Goal: Task Accomplishment & Management: Use online tool/utility

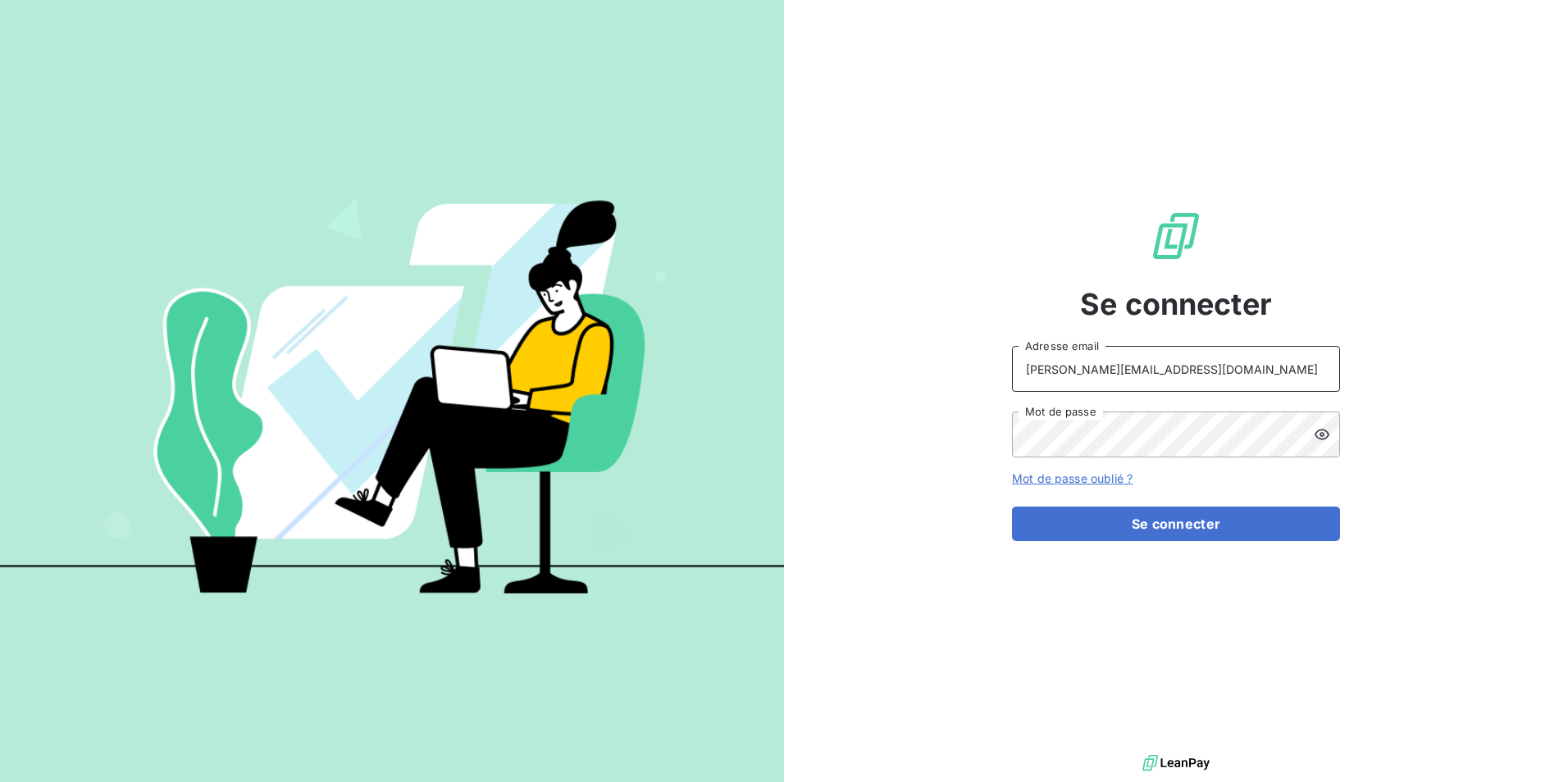
drag, startPoint x: 1223, startPoint y: 381, endPoint x: 958, endPoint y: 343, distance: 267.7
click at [958, 343] on div "Se connecter [PERSON_NAME][EMAIL_ADDRESS][DOMAIN_NAME] Adresse email Mot de pas…" at bounding box center [1176, 375] width 784 height 751
type input "[PERSON_NAME][EMAIL_ADDRESS][DOMAIN_NAME]"
click at [1118, 520] on button "Se connecter" at bounding box center [1176, 524] width 328 height 34
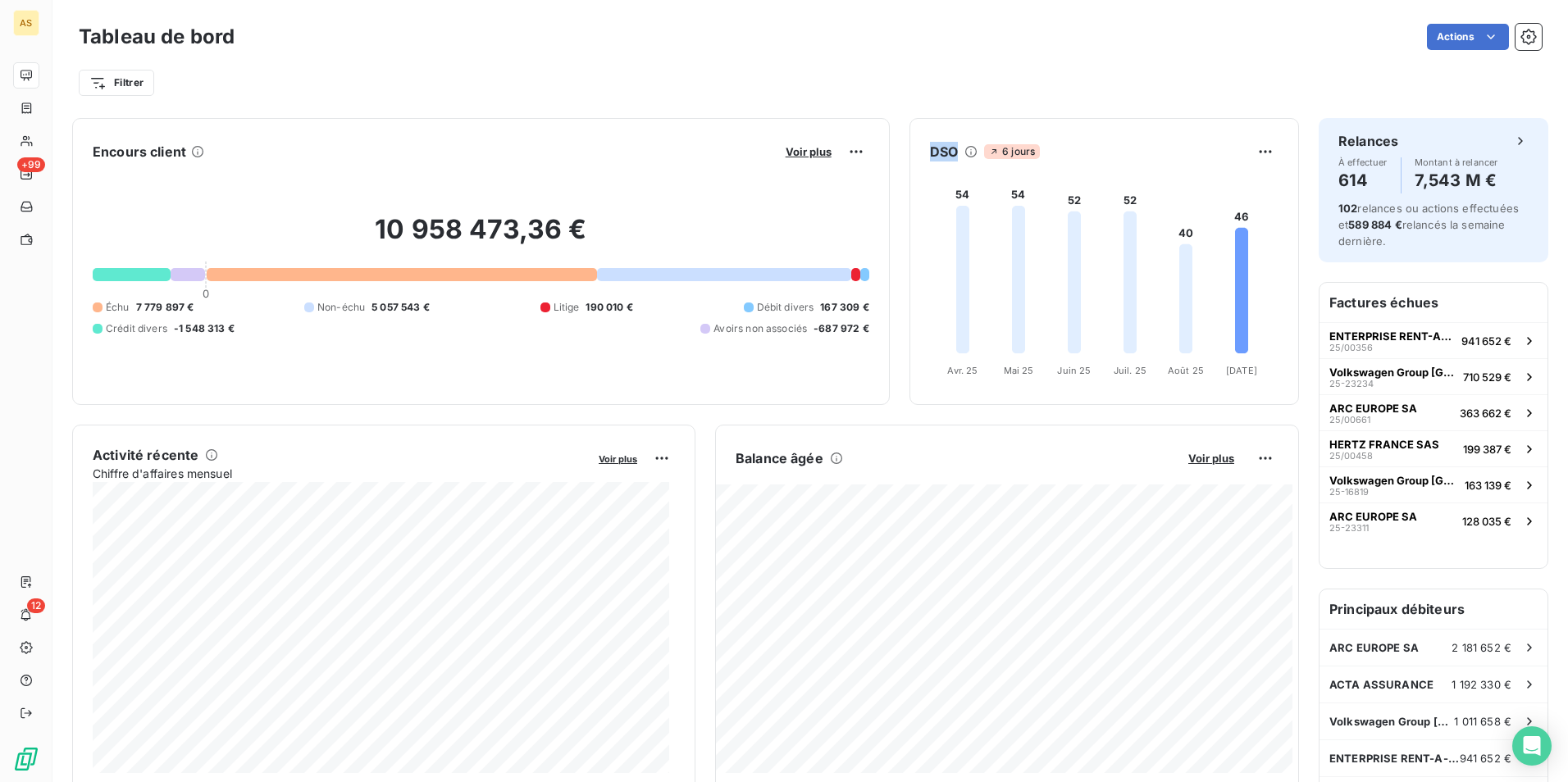
drag, startPoint x: 949, startPoint y: 150, endPoint x: 915, endPoint y: 149, distance: 34.0
click at [915, 149] on div "DSO 6 jours" at bounding box center [1104, 152] width 388 height 26
drag, startPoint x: 915, startPoint y: 149, endPoint x: 933, endPoint y: 149, distance: 18.0
click at [933, 149] on h6 "DSO" at bounding box center [943, 151] width 27 height 20
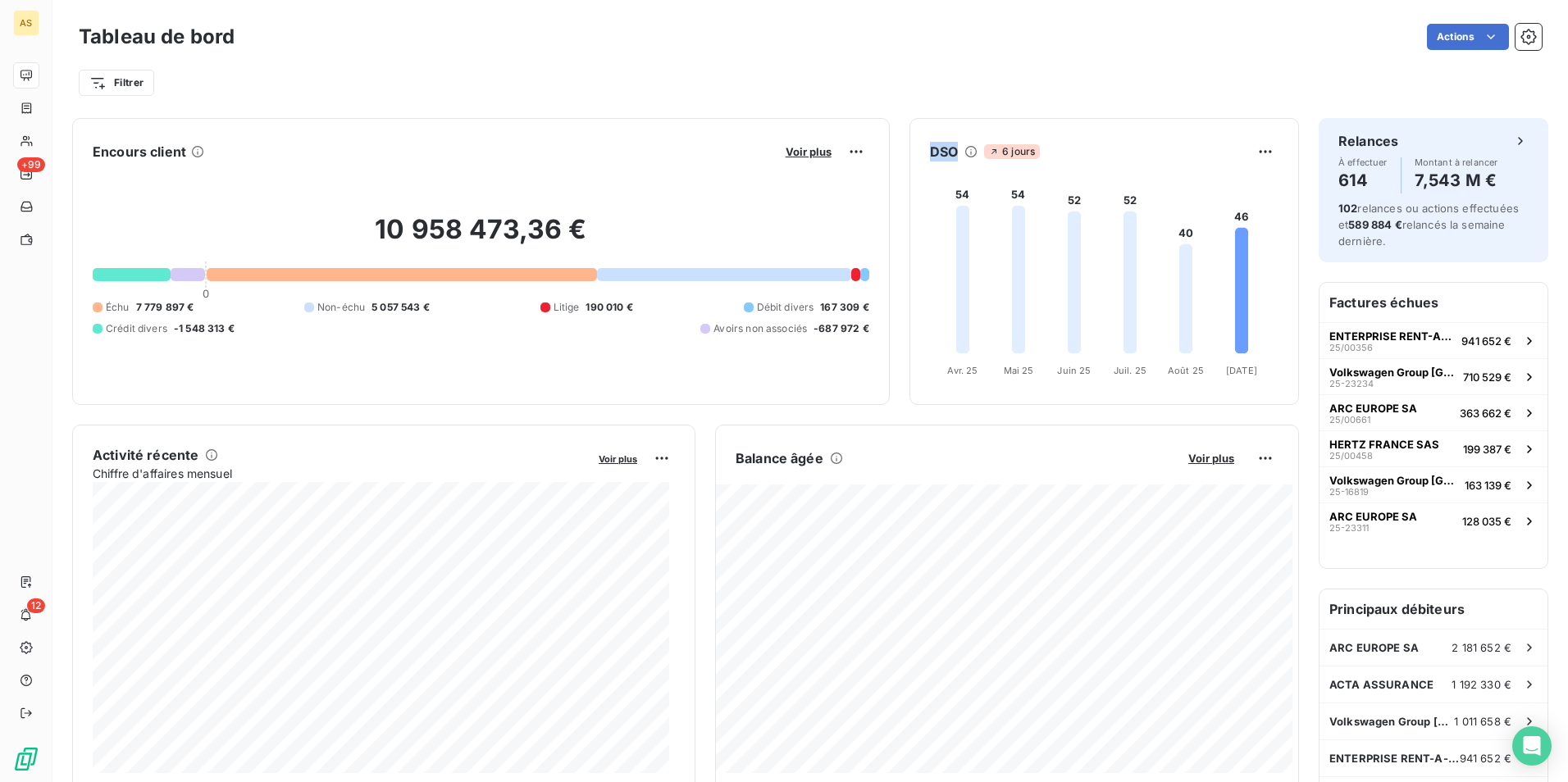
click at [933, 149] on h6 "DSO" at bounding box center [943, 151] width 27 height 20
click at [932, 151] on h6 "DSO" at bounding box center [943, 151] width 27 height 20
drag, startPoint x: 932, startPoint y: 151, endPoint x: 931, endPoint y: 127, distance: 24.0
click at [931, 127] on div "DSO 6 jours 54 54 52 52 40 46 [DATE] Avr. [DATE] Mai [DATE] Juin [DATE] Juil. […" at bounding box center [1105, 261] width 390 height 287
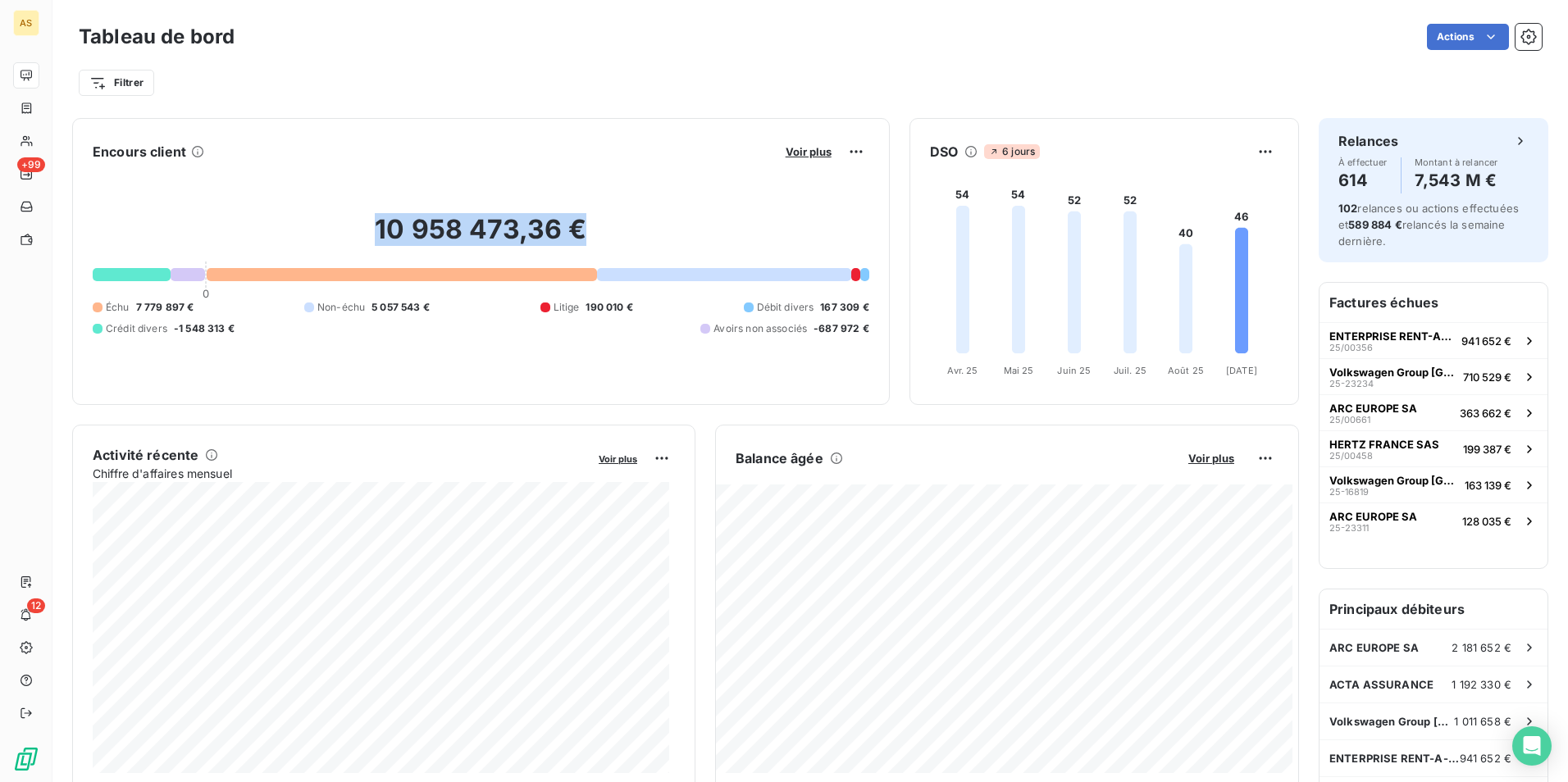
drag, startPoint x: 576, startPoint y: 227, endPoint x: 352, endPoint y: 223, distance: 224.0
click at [352, 223] on h2 "10 958 473,36 €" at bounding box center [480, 237] width 776 height 49
drag, startPoint x: 352, startPoint y: 223, endPoint x: 577, endPoint y: 198, distance: 226.4
click at [577, 198] on div "10 958 473,36 € 0 Échu 7 779 897 € Non-échu 5 057 543 € Litige 190 010 € Débit …" at bounding box center [480, 274] width 776 height 219
drag, startPoint x: 574, startPoint y: 225, endPoint x: 370, endPoint y: 213, distance: 204.4
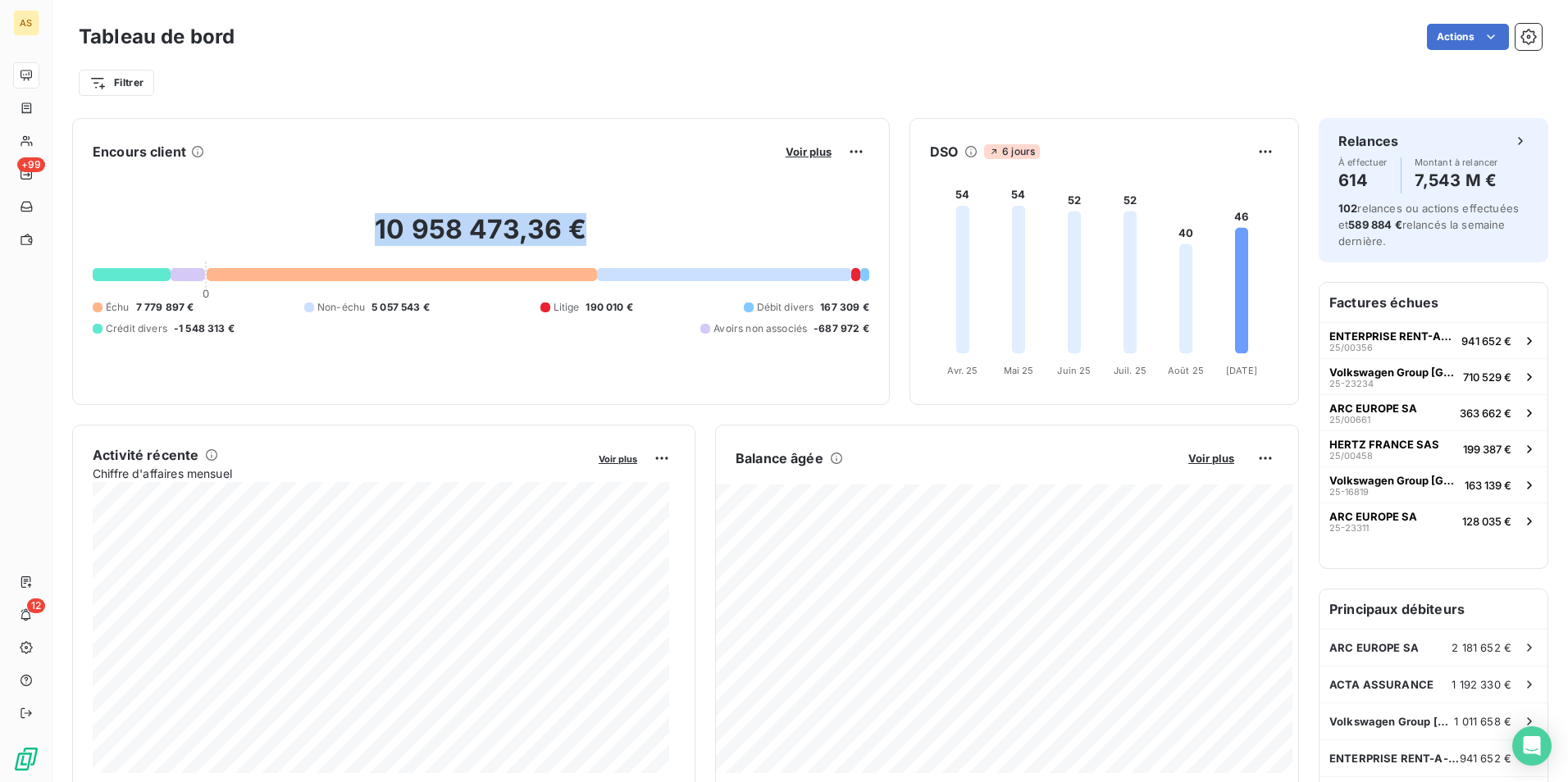
click at [370, 213] on h2 "10 958 473,36 €" at bounding box center [480, 237] width 776 height 49
click at [1179, 269] on icon at bounding box center [1186, 299] width 13 height 110
drag, startPoint x: 1238, startPoint y: 217, endPoint x: 1228, endPoint y: 219, distance: 10.2
click at [1228, 219] on foreignobject at bounding box center [1102, 274] width 384 height 219
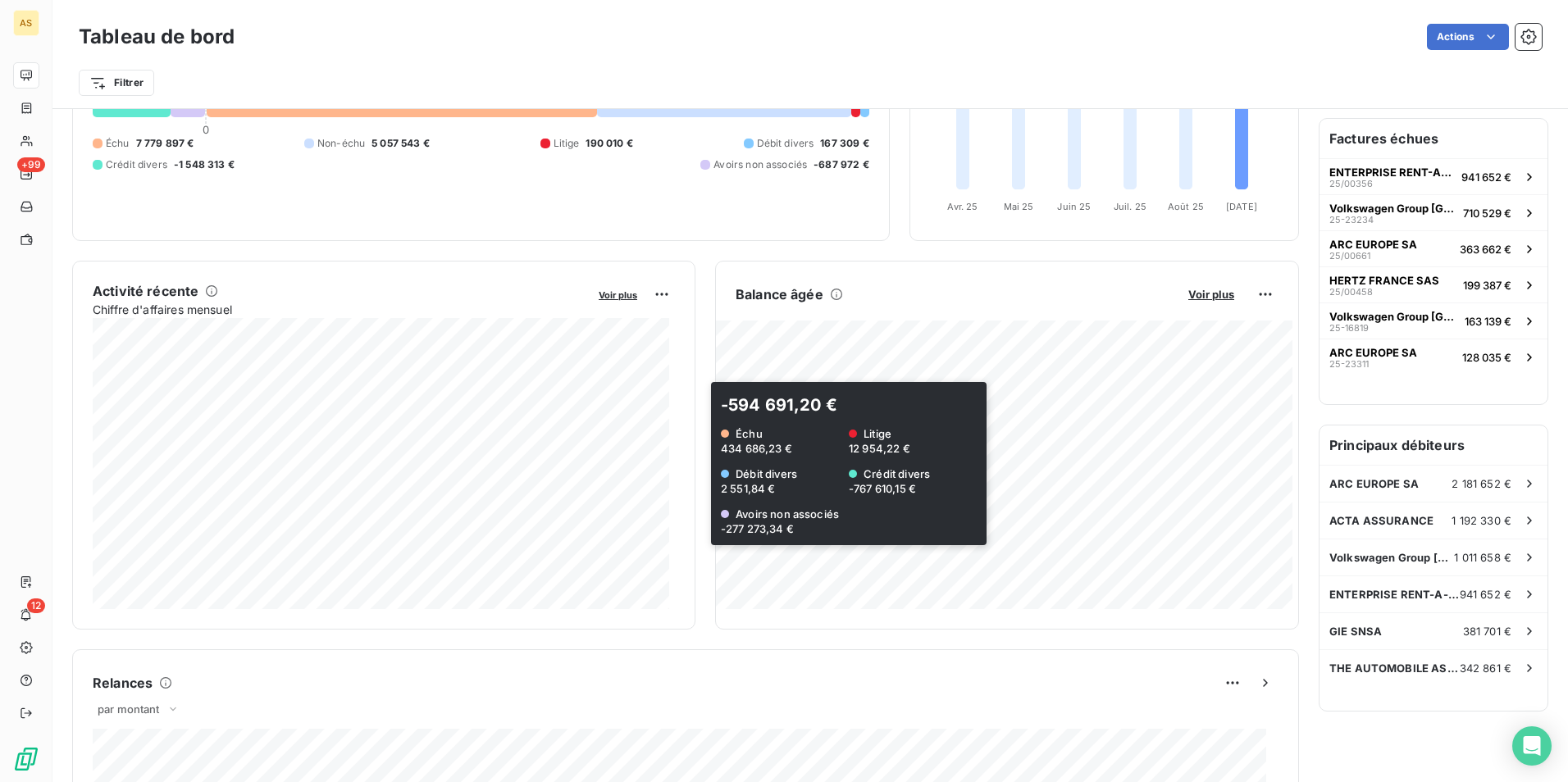
scroll to position [1, 0]
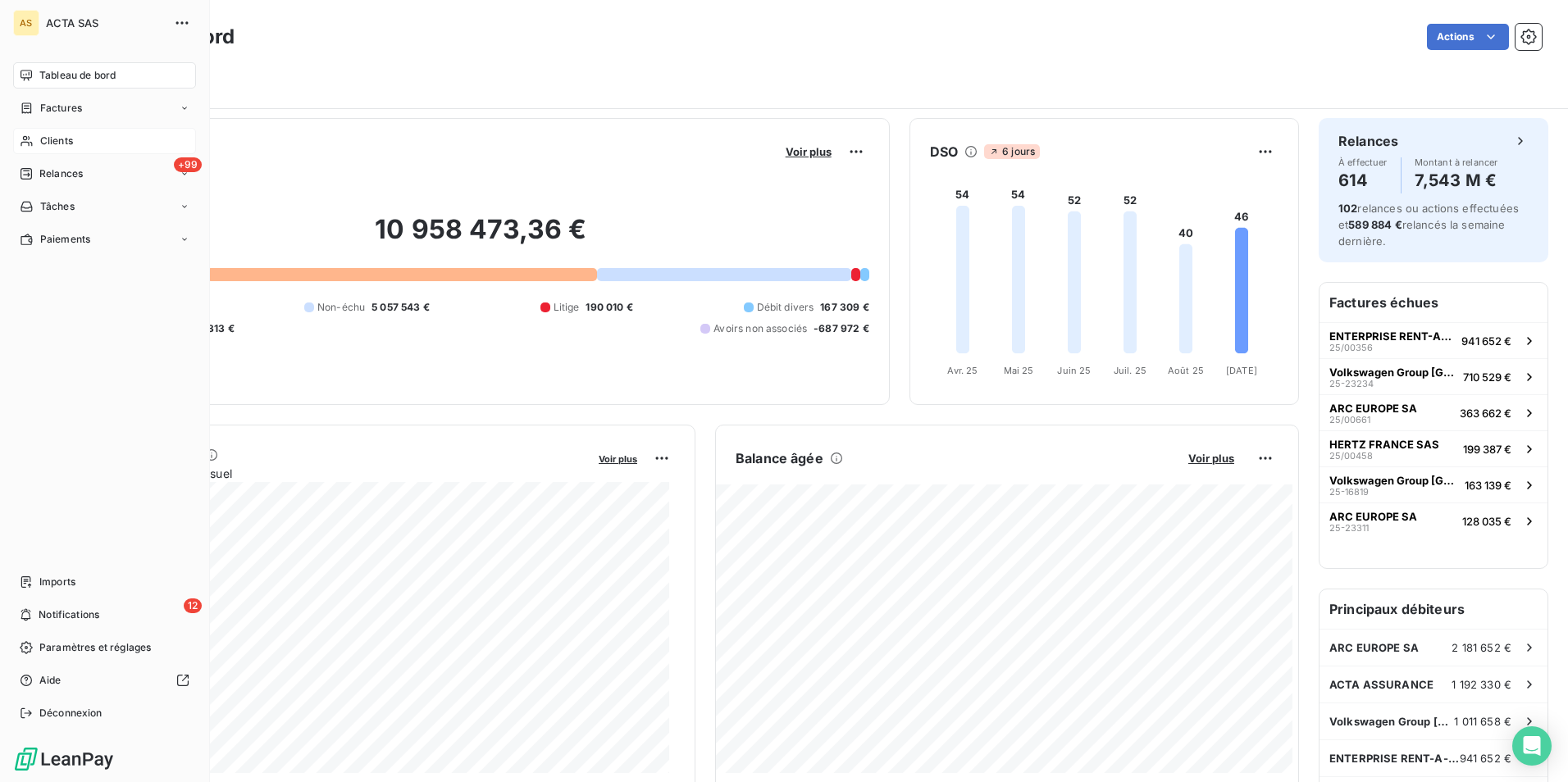
click at [97, 148] on div "Clients" at bounding box center [104, 141] width 183 height 26
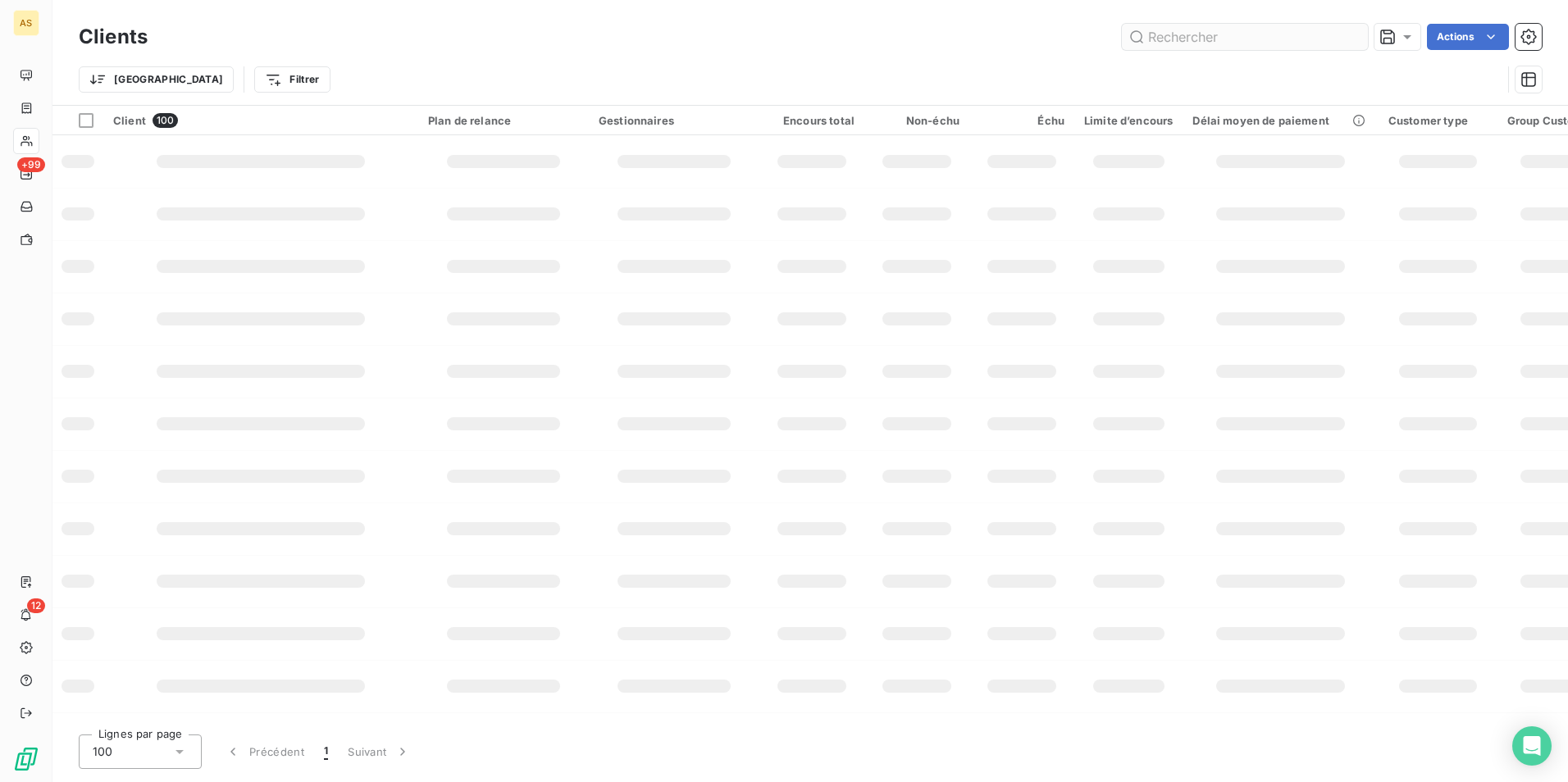
click at [1155, 39] on input "text" at bounding box center [1245, 37] width 246 height 26
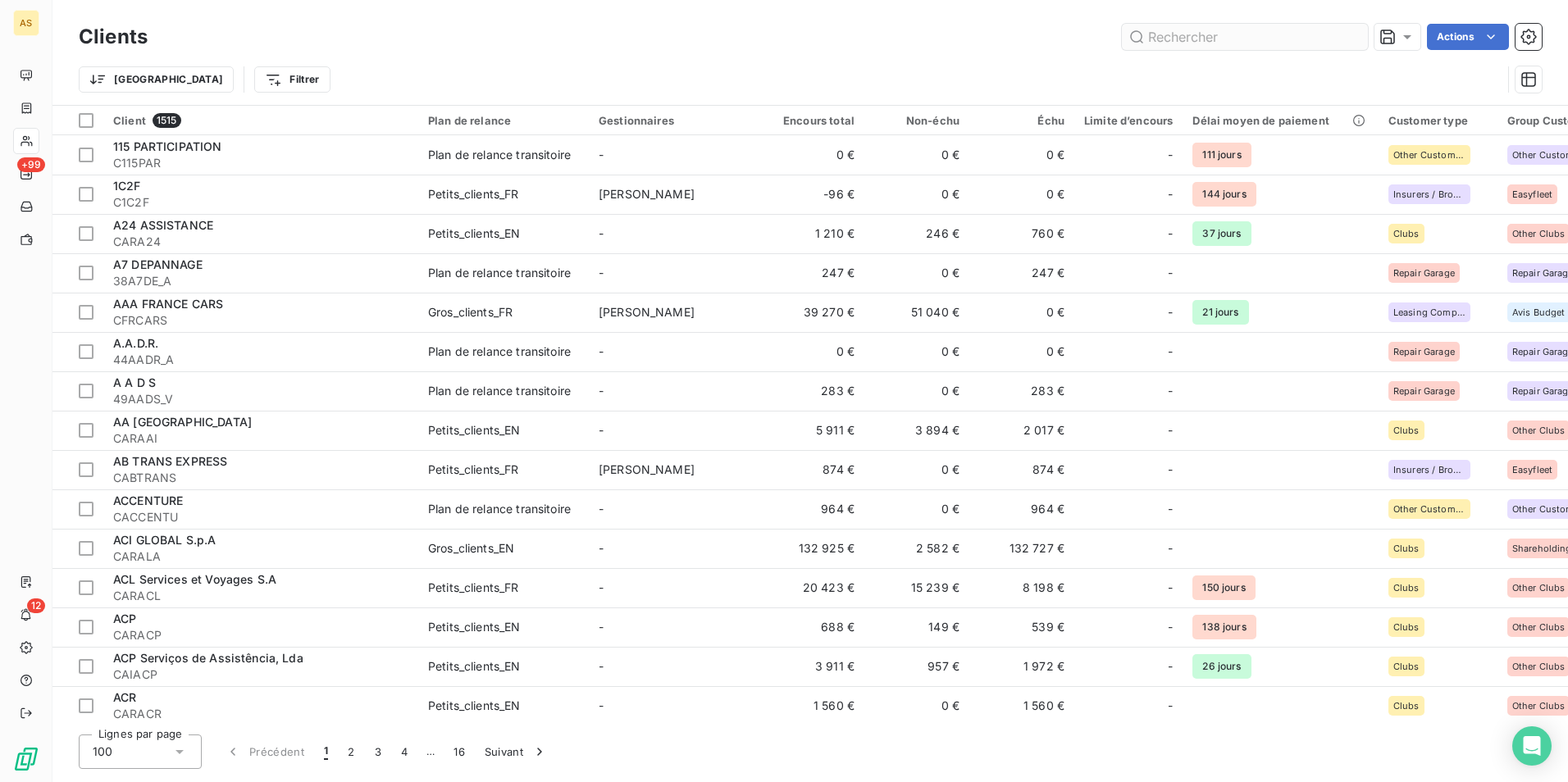
click at [1199, 38] on input "text" at bounding box center [1245, 37] width 246 height 26
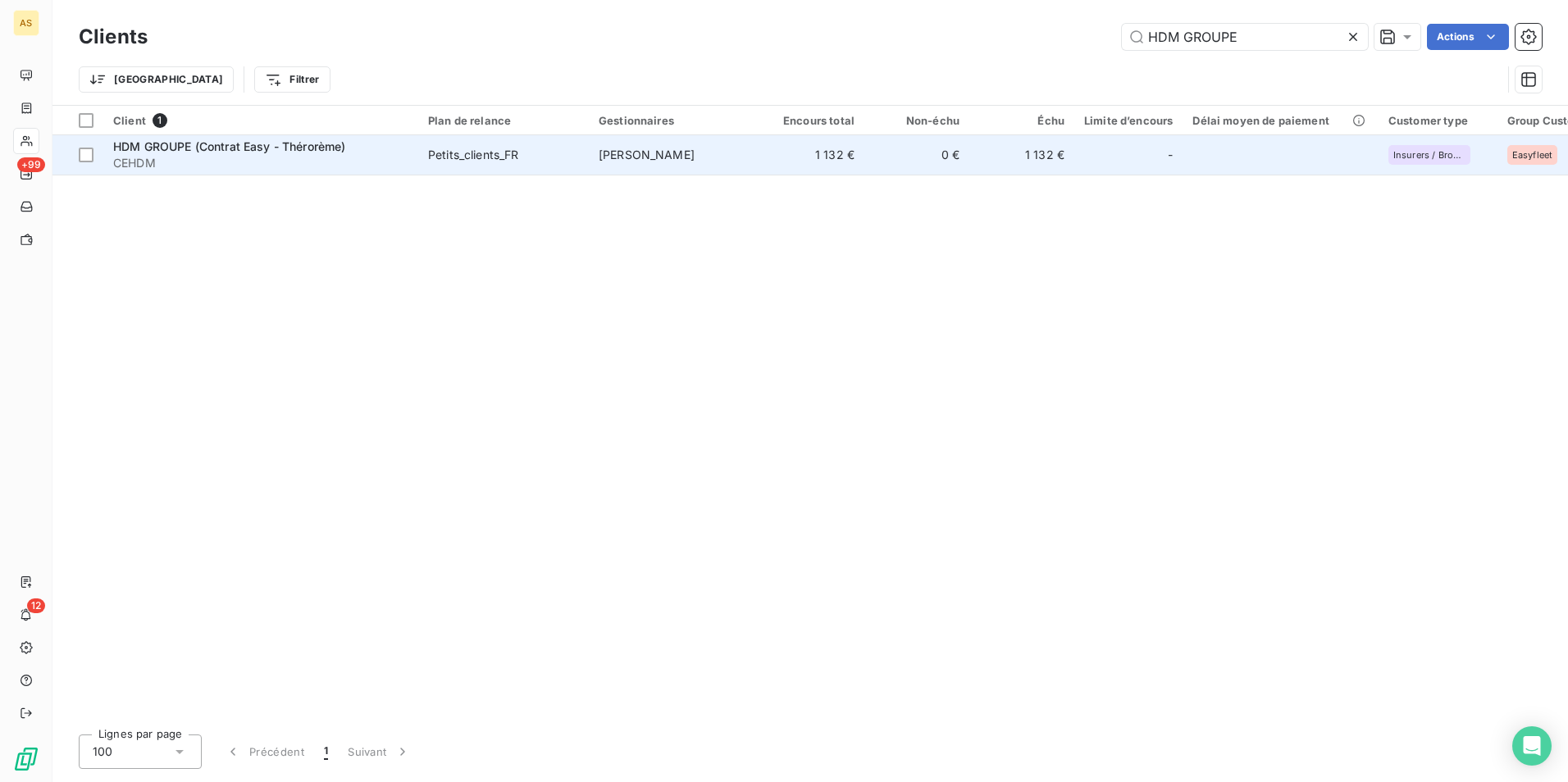
type input "HDM GROUPE"
click at [907, 170] on td "0 €" at bounding box center [916, 155] width 105 height 40
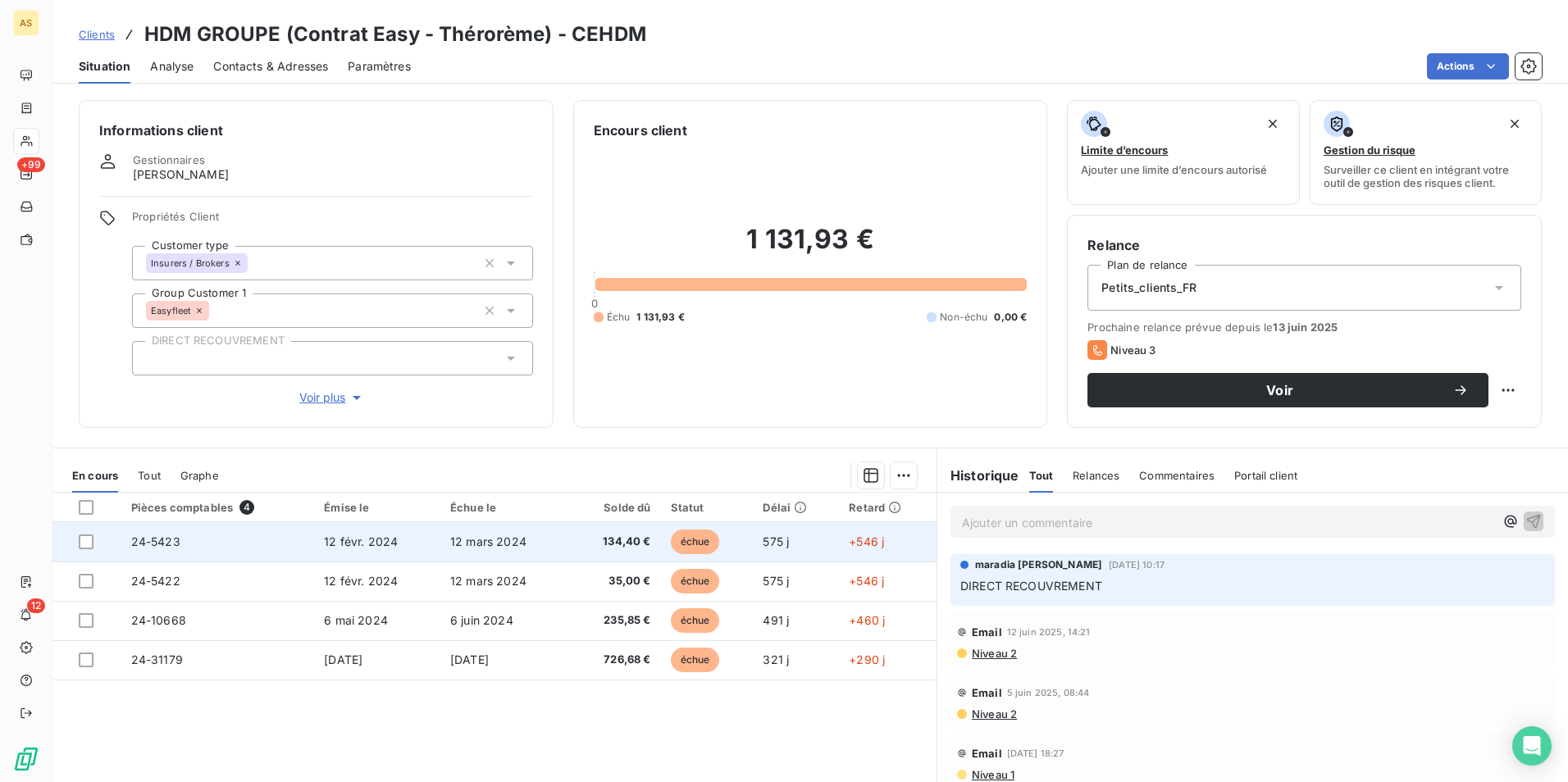
click at [460, 537] on span "12 mars 2024" at bounding box center [488, 541] width 77 height 14
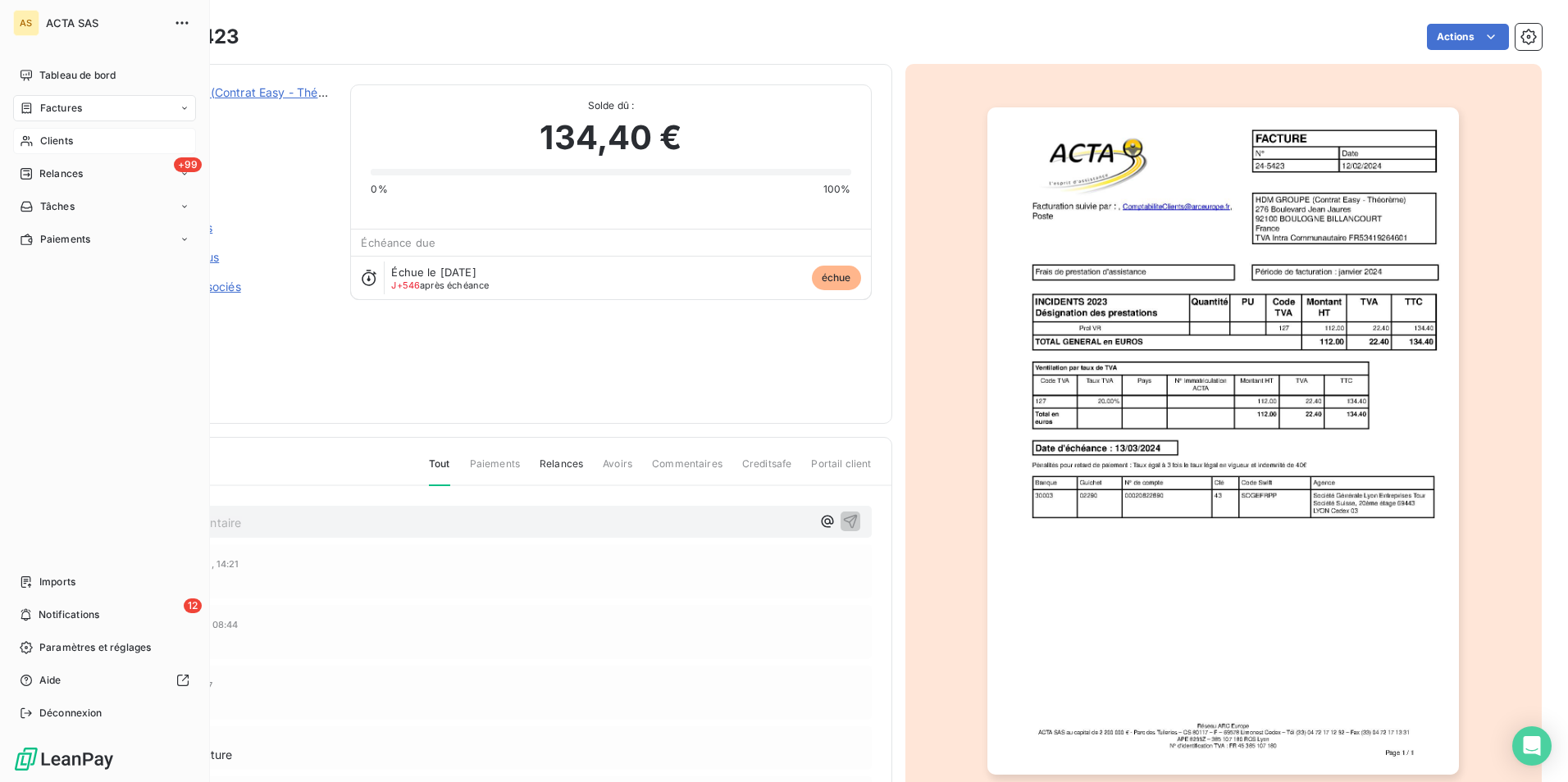
click at [62, 141] on span "Clients" at bounding box center [56, 141] width 33 height 15
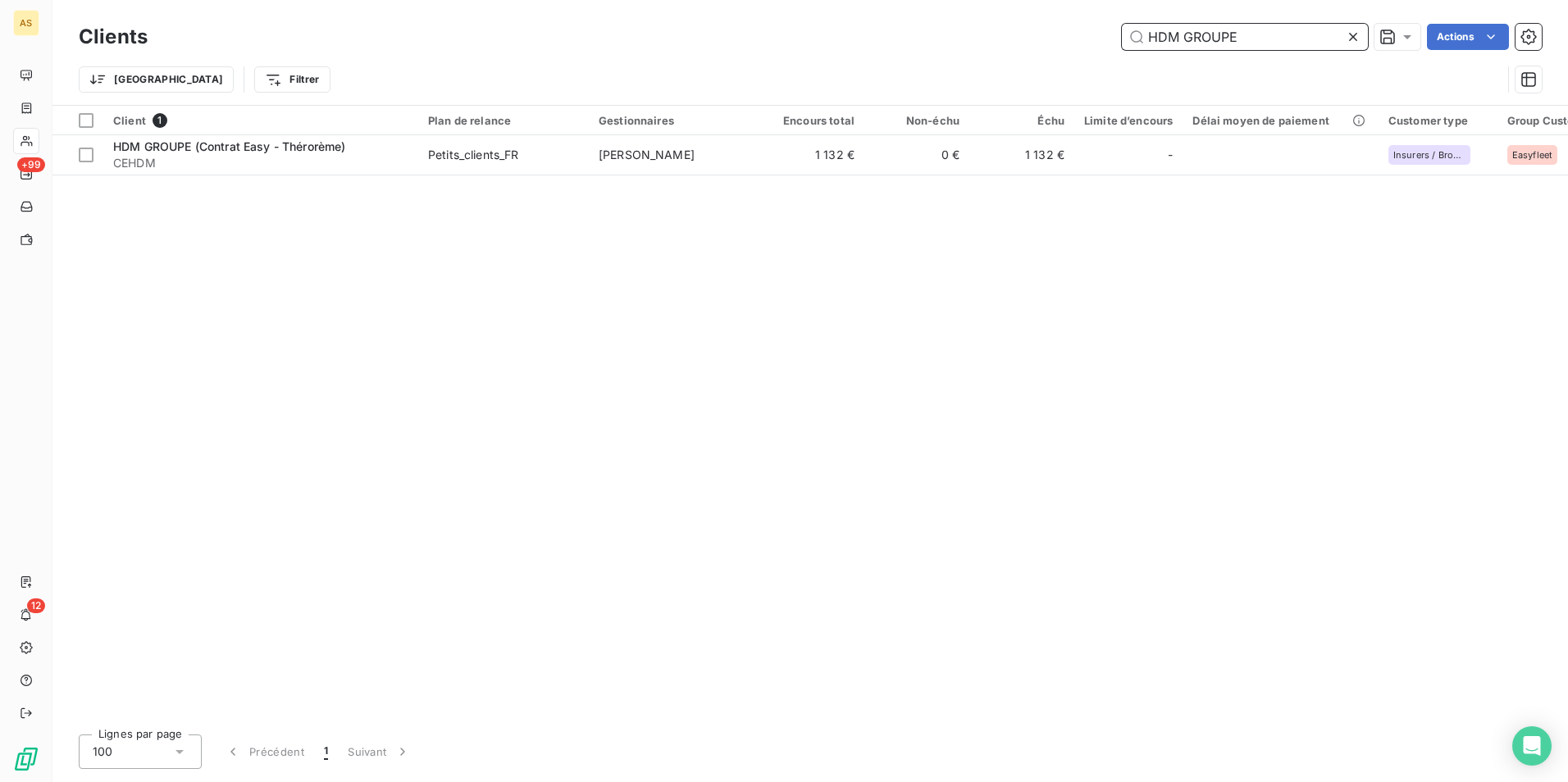
drag, startPoint x: 1243, startPoint y: 34, endPoint x: 1003, endPoint y: 27, distance: 240.1
click at [1003, 27] on div "HDM GROUPE Actions" at bounding box center [854, 37] width 1374 height 26
paste input "GOYER"
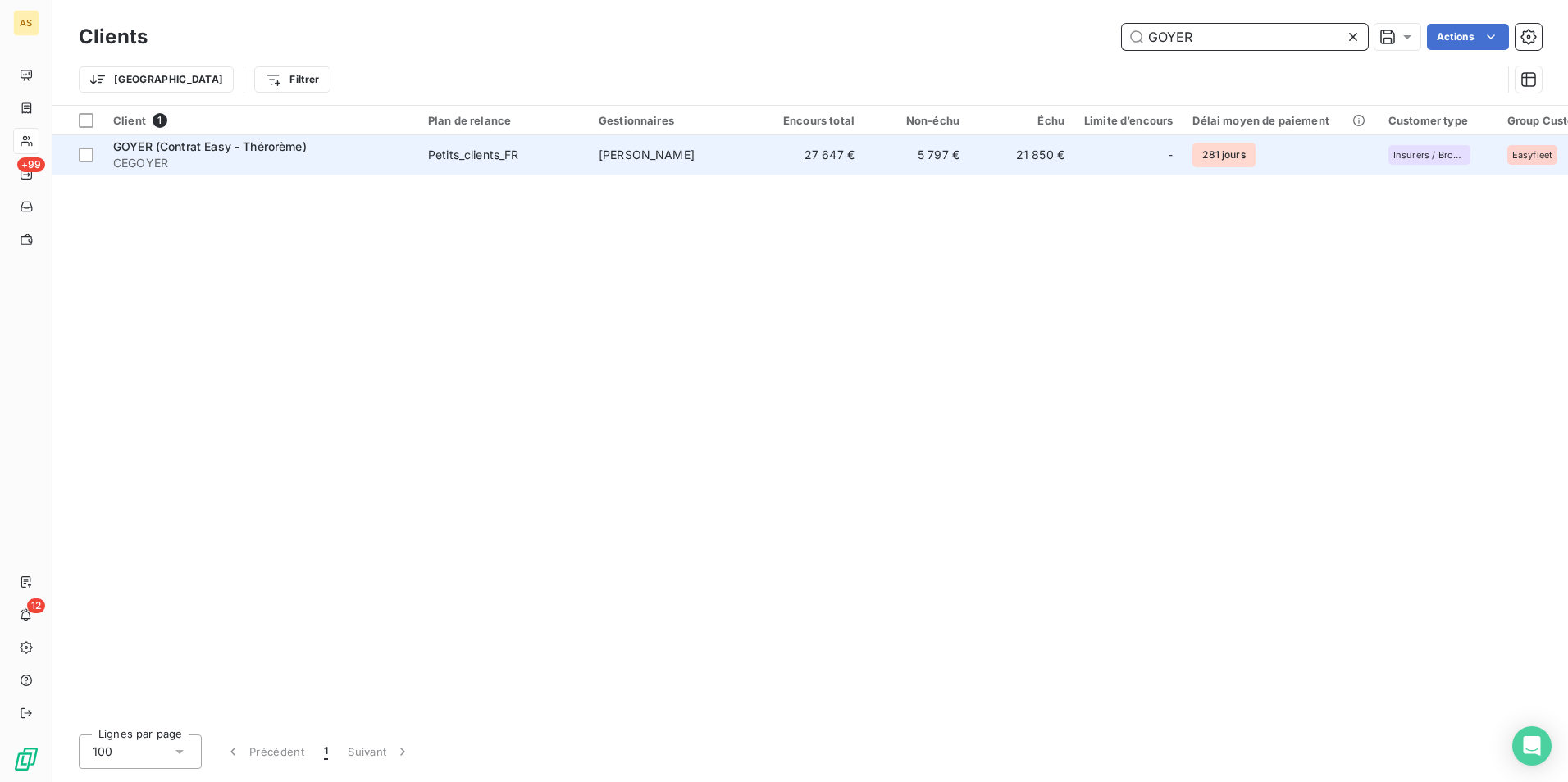
type input "GOYER"
click at [812, 157] on td "27 647 €" at bounding box center [811, 155] width 105 height 40
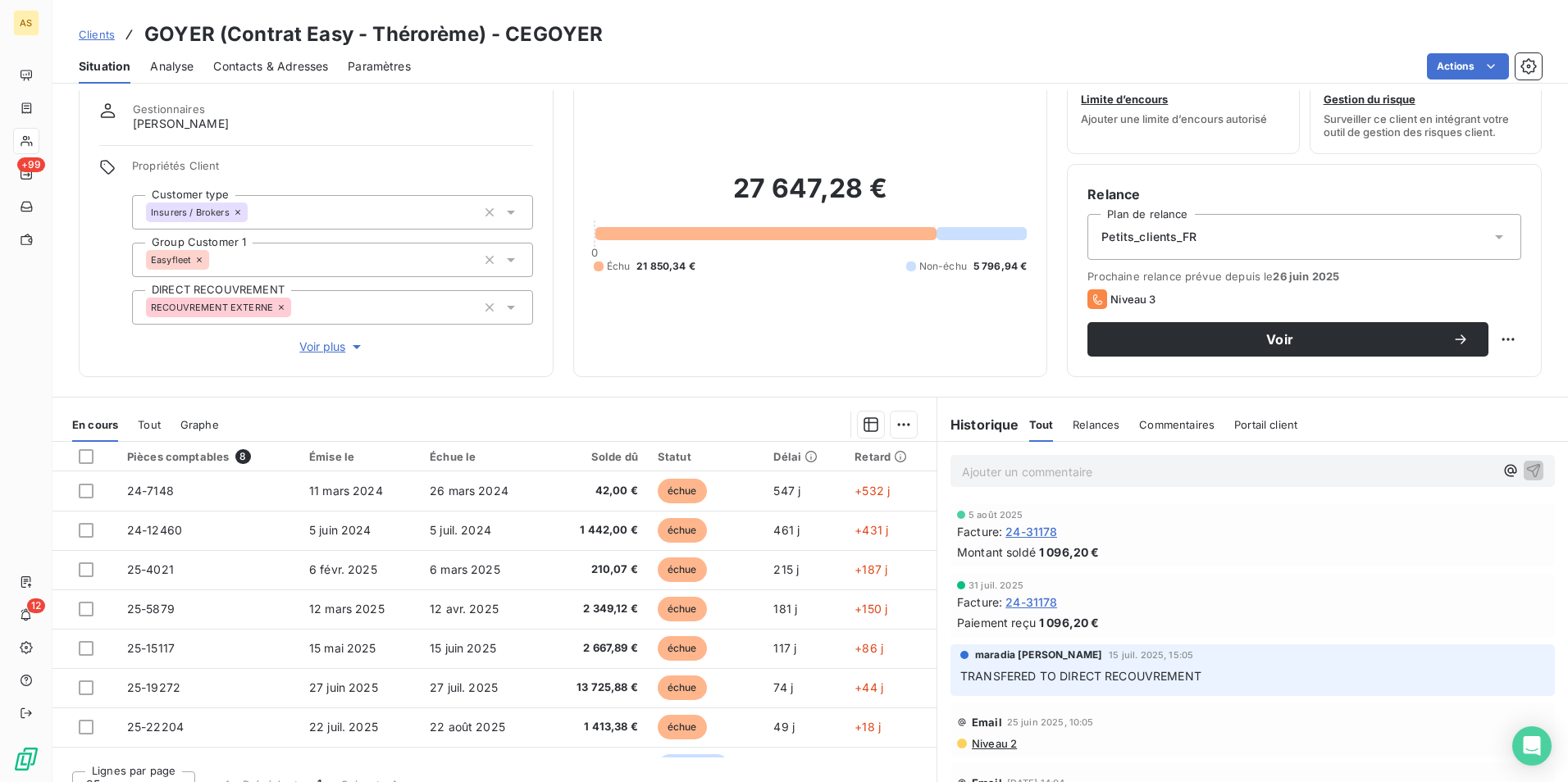
scroll to position [76, 0]
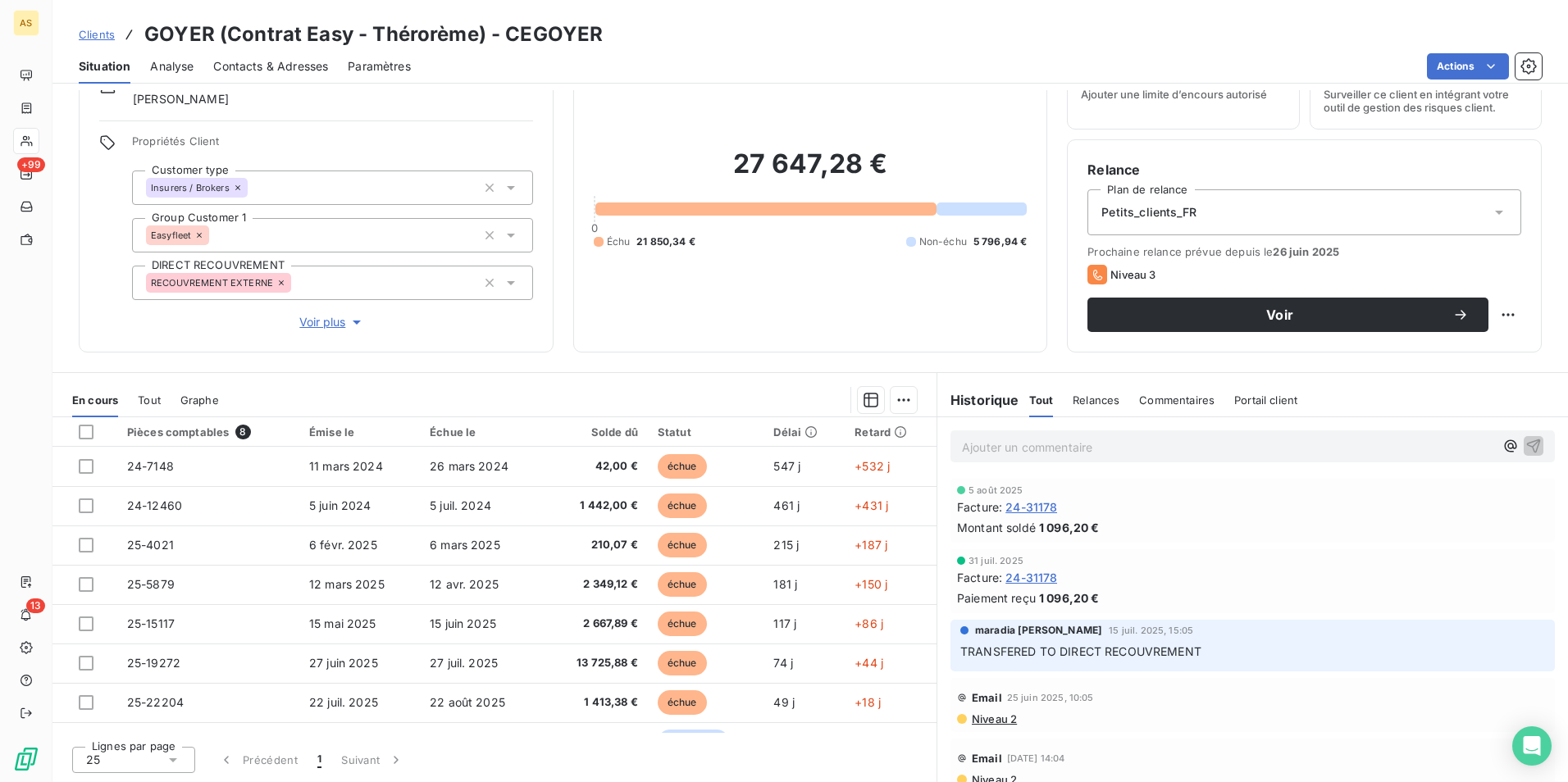
click at [102, 40] on span "Clients" at bounding box center [96, 34] width 36 height 13
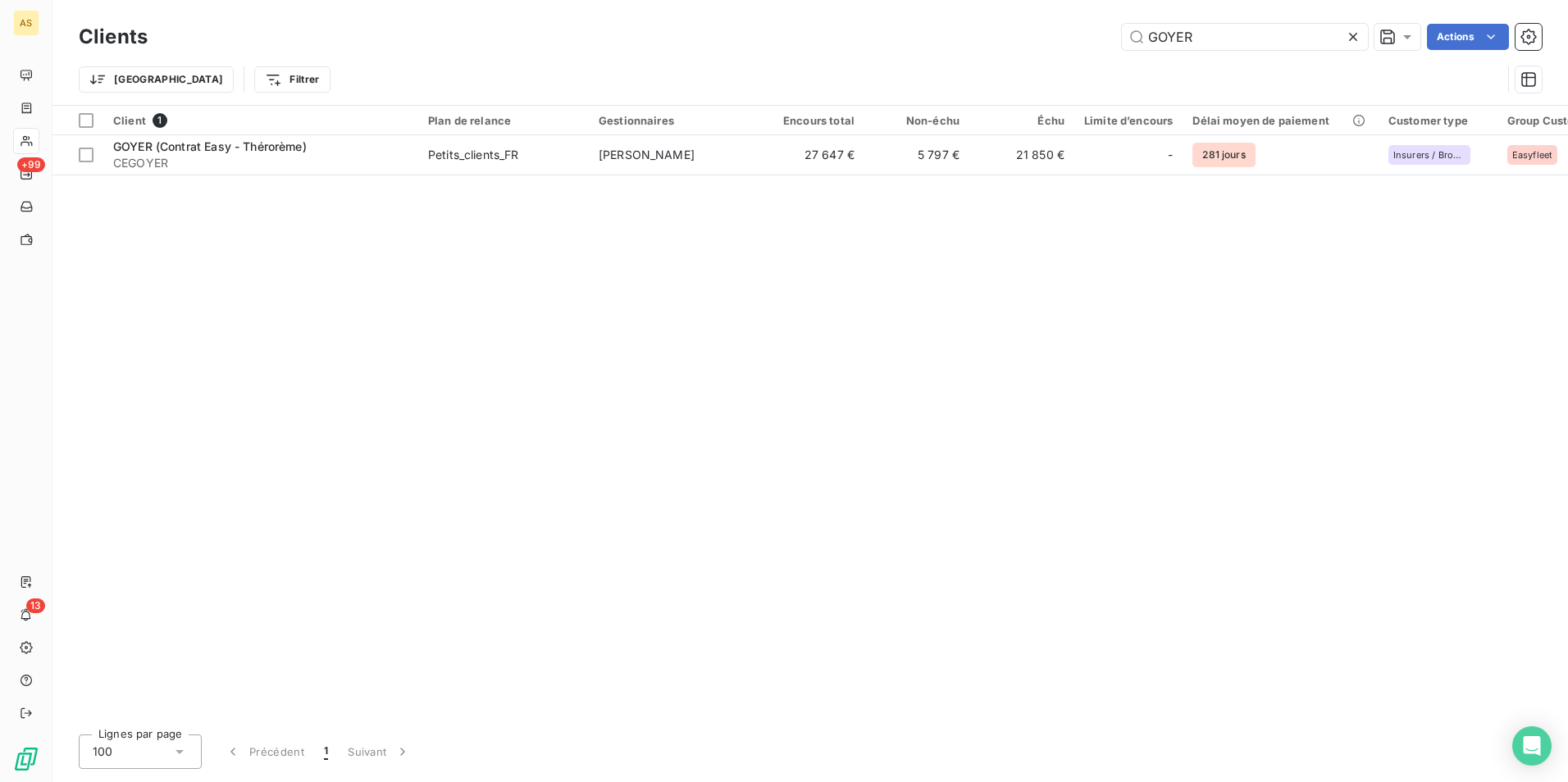
drag, startPoint x: 1107, startPoint y: 38, endPoint x: 1021, endPoint y: 35, distance: 86.1
click at [1021, 35] on div "GOYER Actions" at bounding box center [854, 37] width 1374 height 26
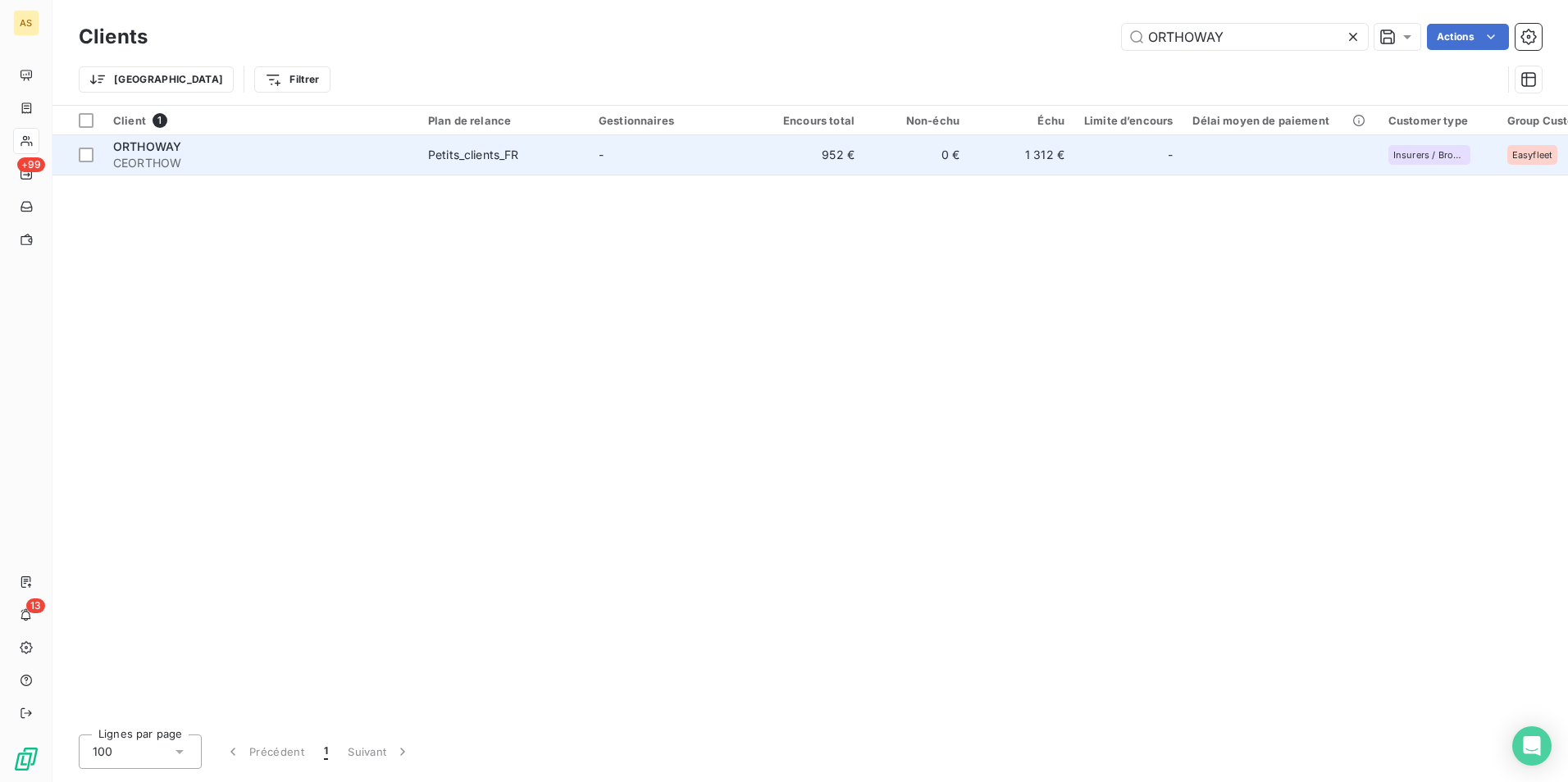
type input "ORTHOWAY"
click at [836, 165] on td "952 €" at bounding box center [811, 155] width 105 height 40
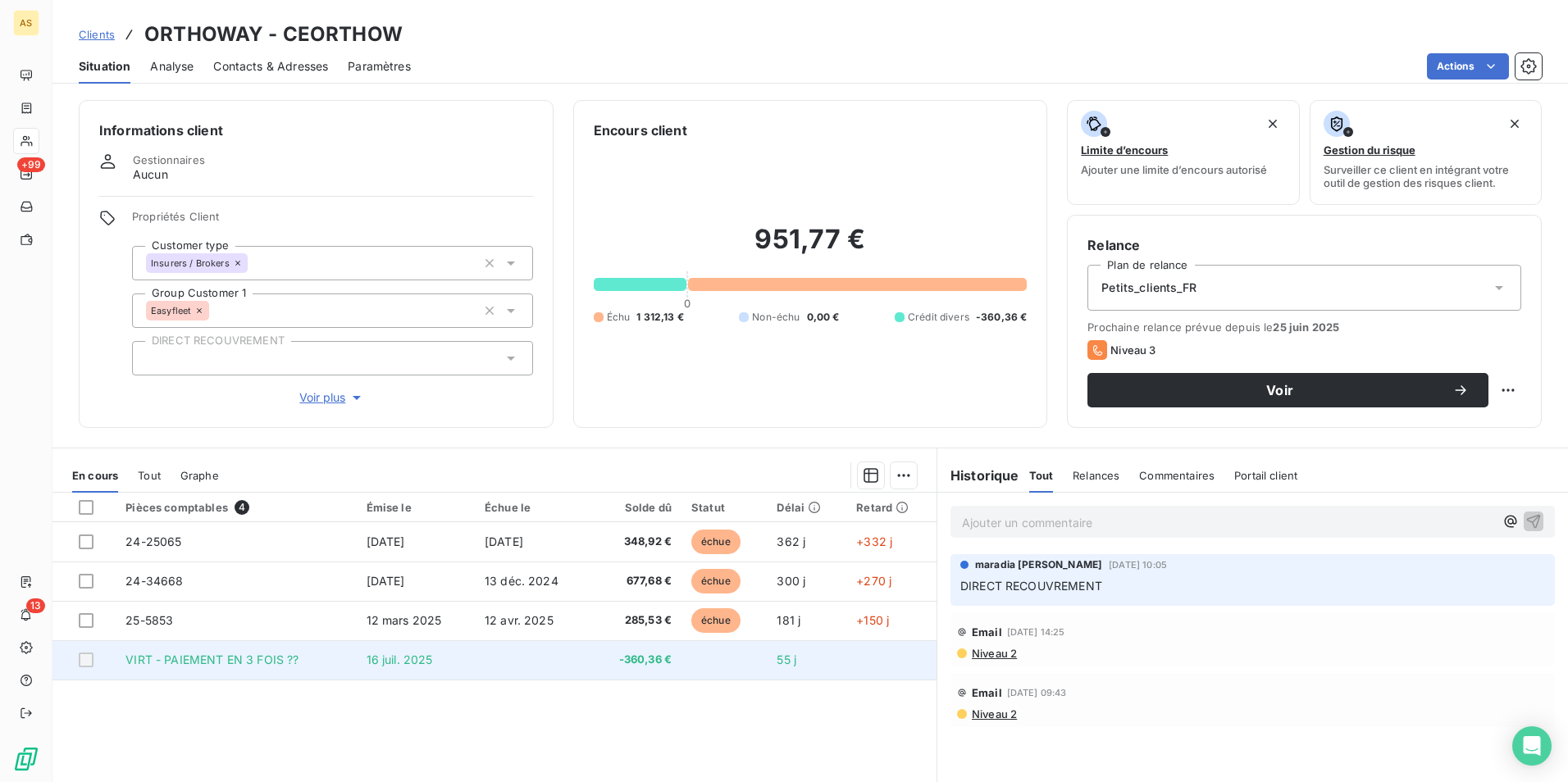
click at [645, 663] on span "-360,36 €" at bounding box center [636, 659] width 71 height 16
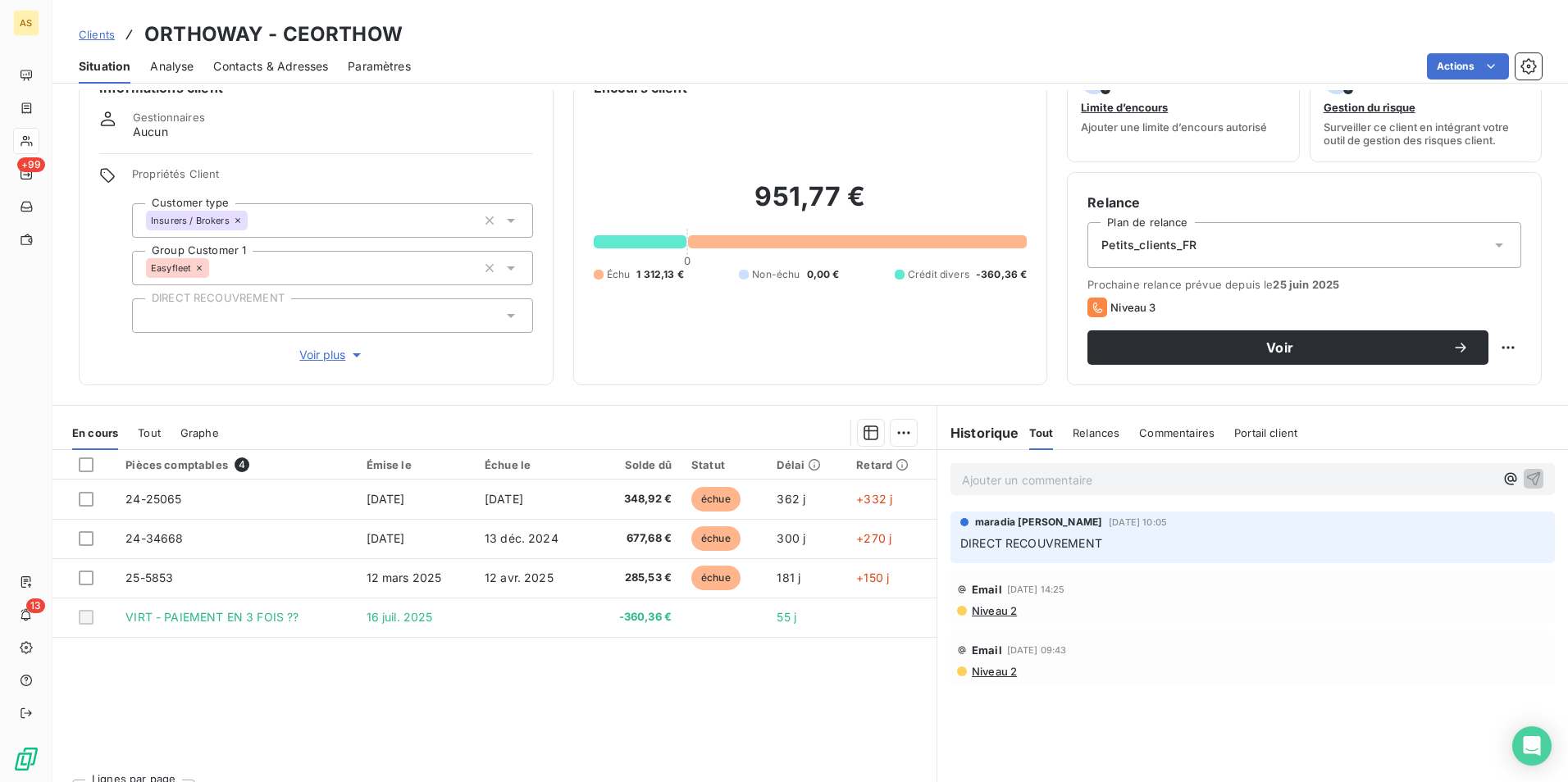
scroll to position [76, 0]
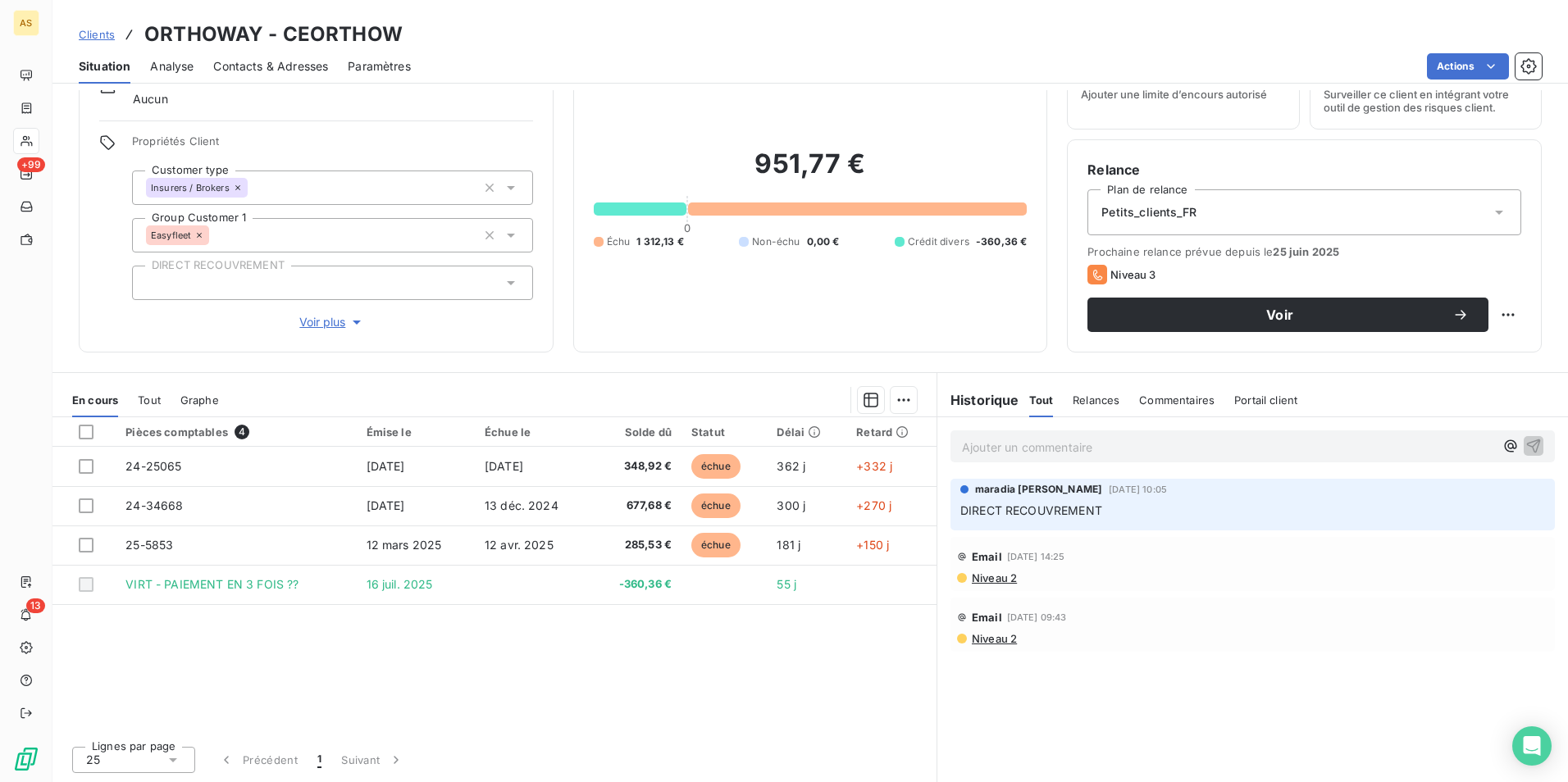
click at [84, 34] on span "Clients" at bounding box center [96, 34] width 36 height 13
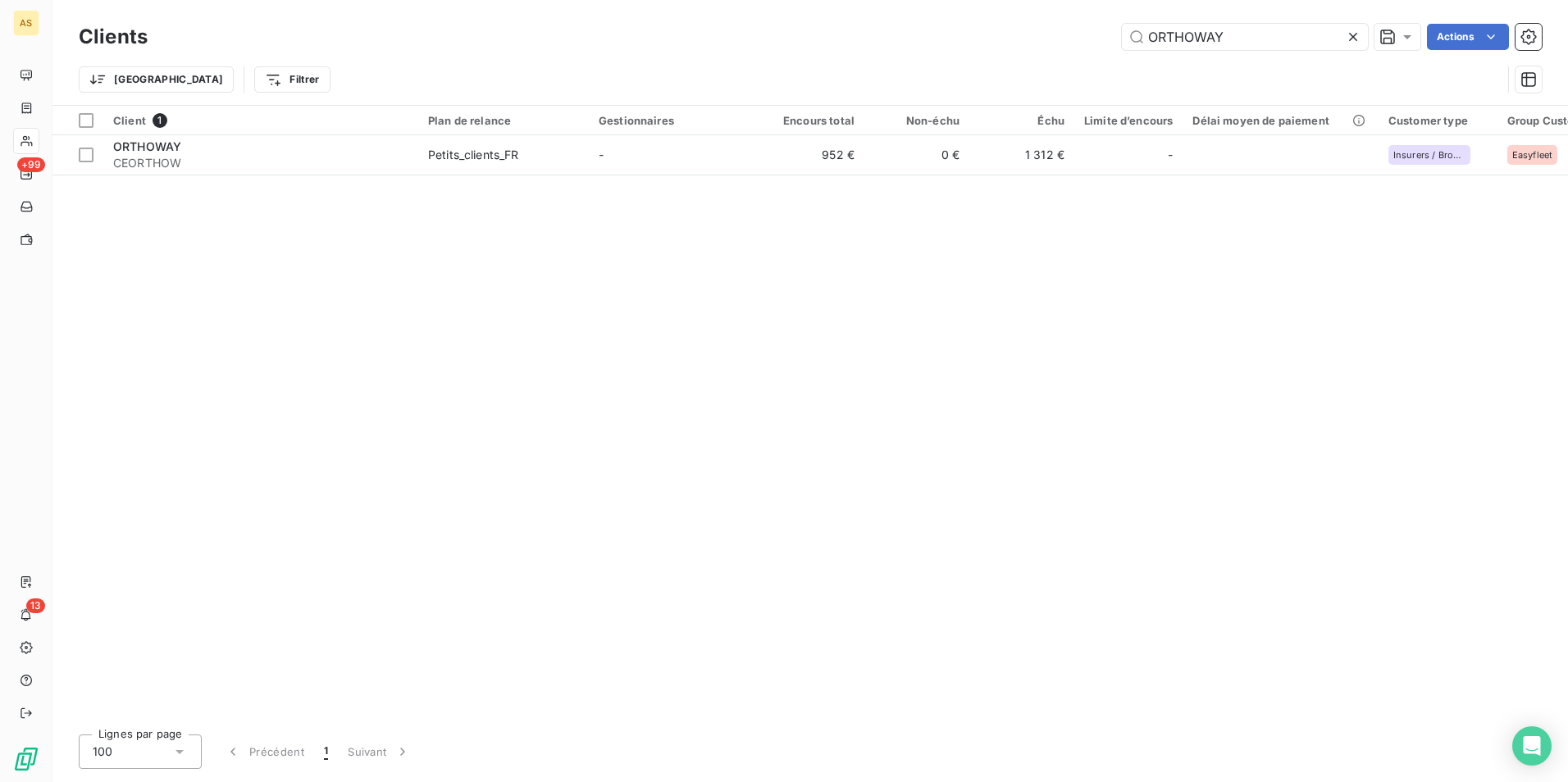
drag, startPoint x: 1057, startPoint y: 19, endPoint x: 928, endPoint y: 34, distance: 129.9
click at [928, 34] on div "ORTHOWAY Actions" at bounding box center [854, 37] width 1374 height 26
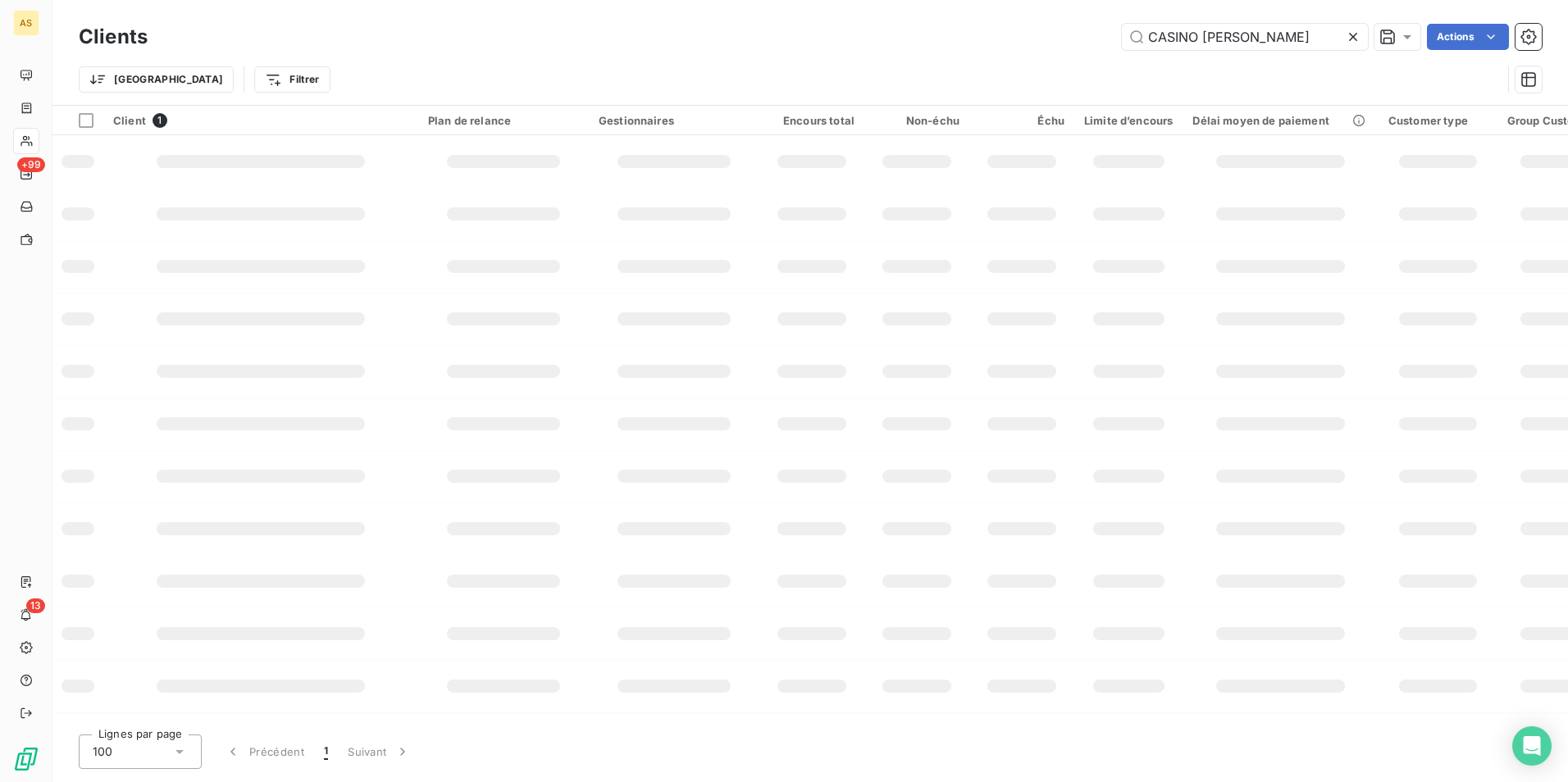
scroll to position [0, 14]
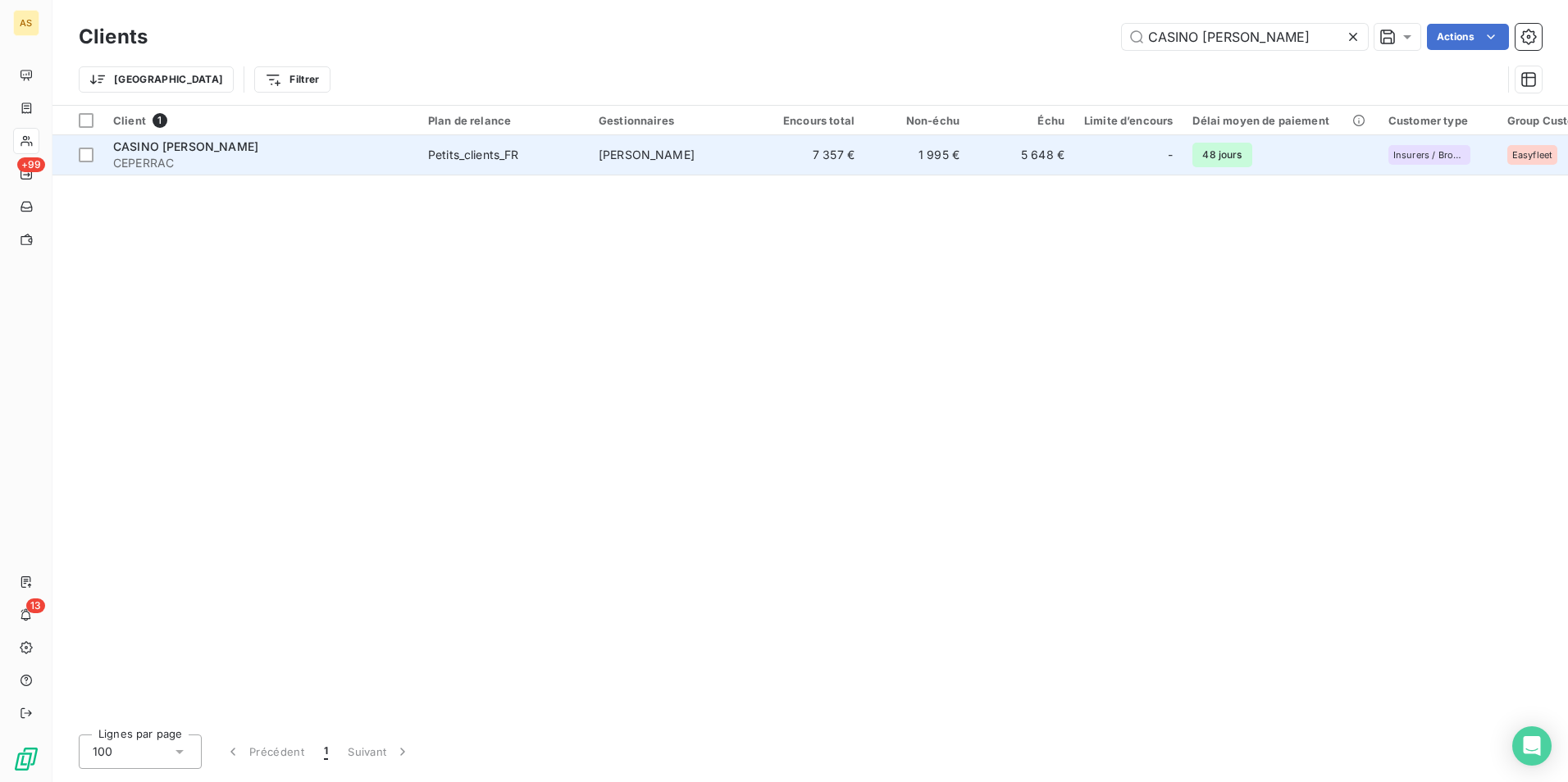
type input "CASINO [PERSON_NAME]"
click at [799, 167] on td "7 357 €" at bounding box center [811, 155] width 105 height 40
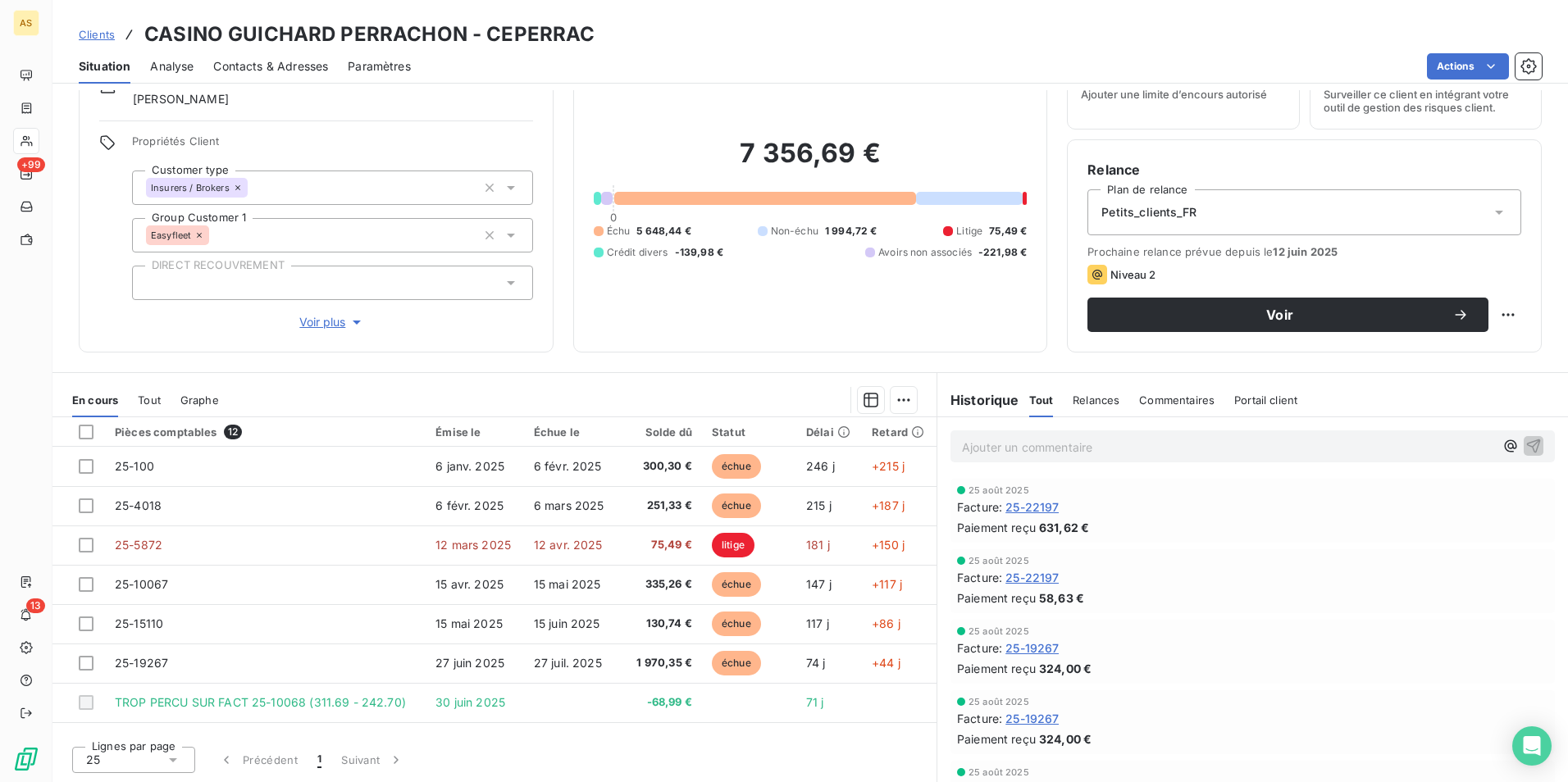
click at [107, 34] on span "Clients" at bounding box center [96, 34] width 36 height 13
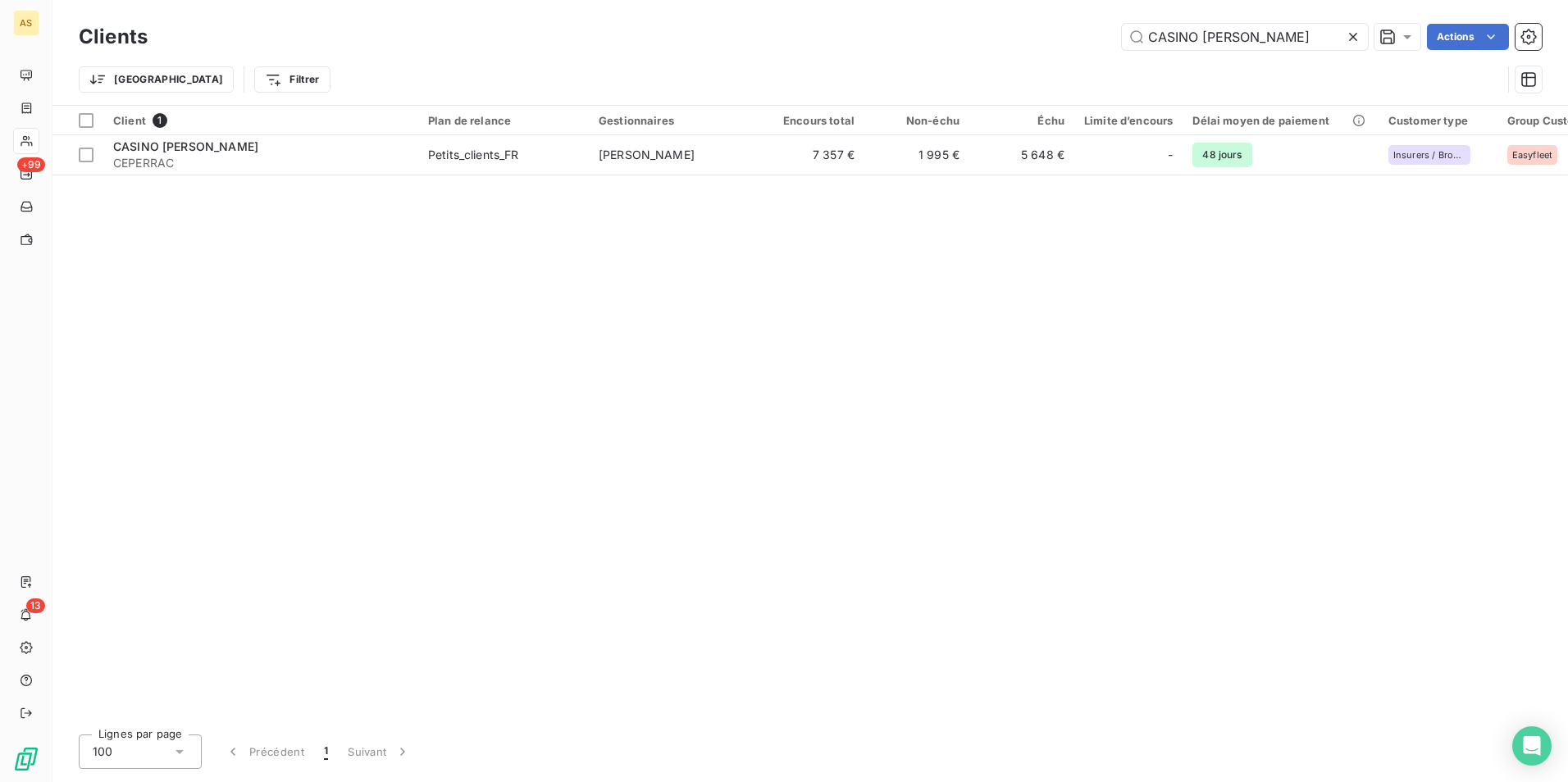
click at [1348, 40] on icon at bounding box center [1352, 36] width 16 height 16
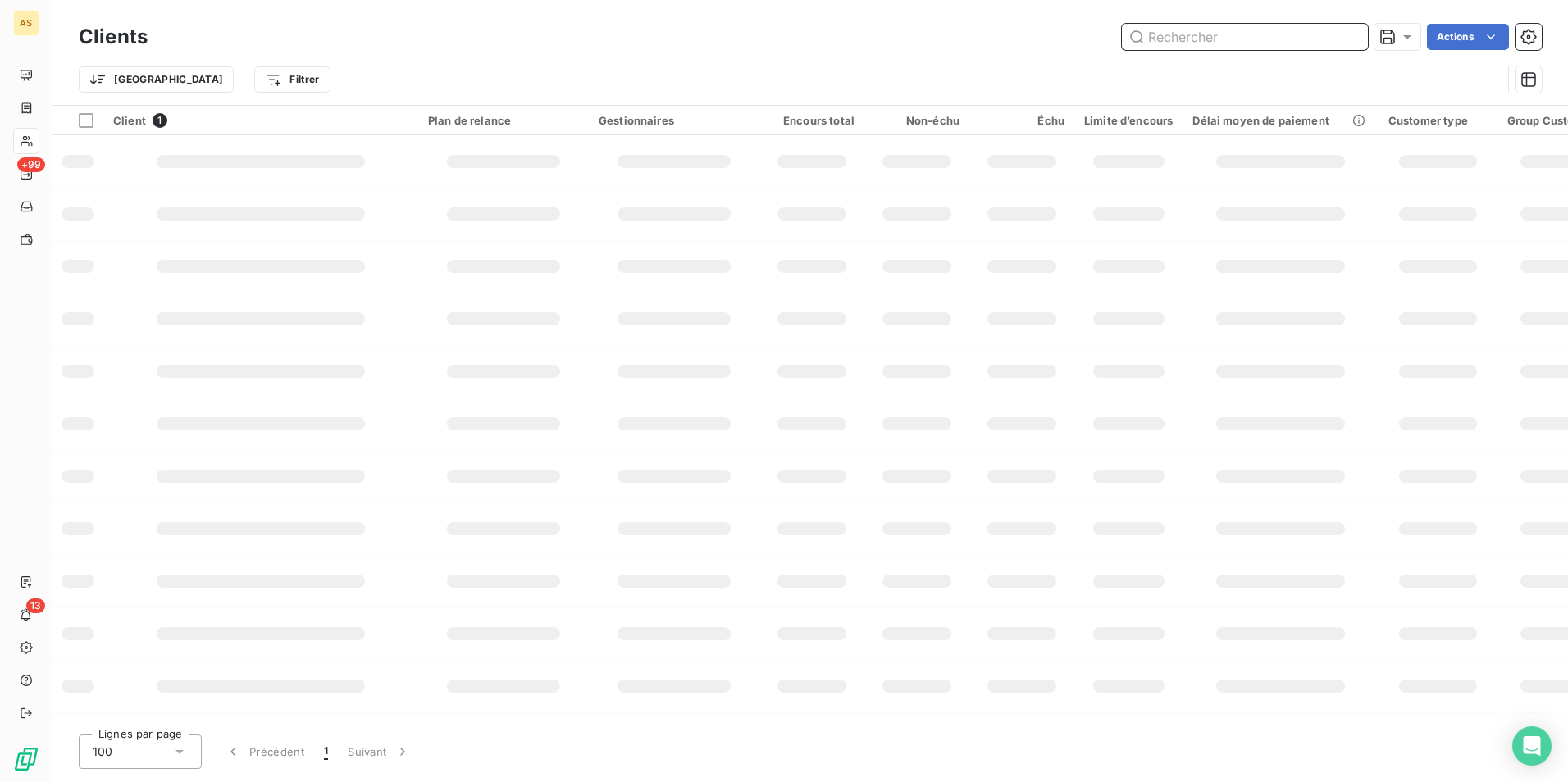
click at [1152, 35] on input "text" at bounding box center [1245, 37] width 246 height 26
paste input "REGIE EAU D'AZUR"
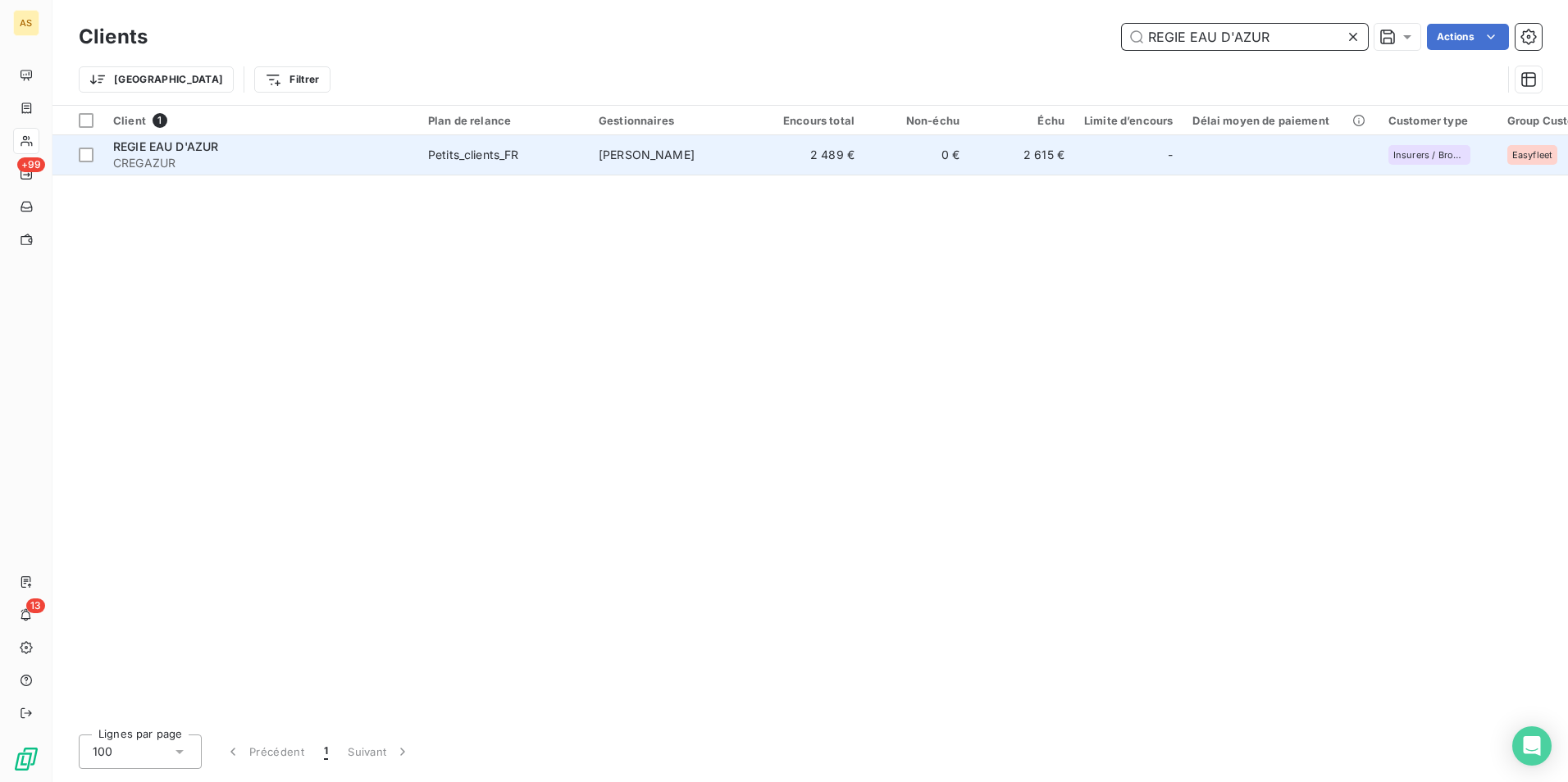
type input "REGIE EAU D'AZUR"
click at [847, 159] on td "2 489 €" at bounding box center [811, 155] width 105 height 40
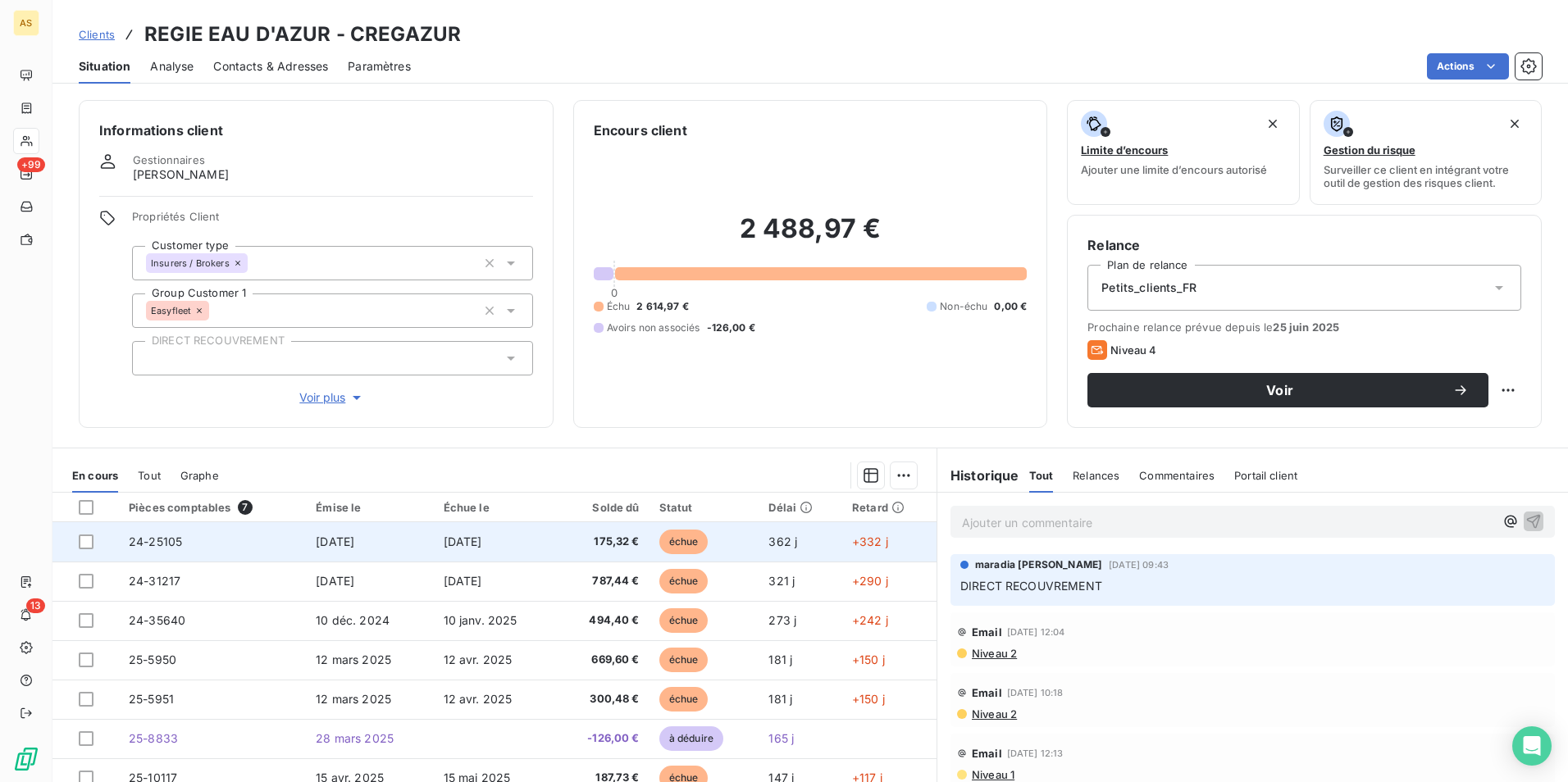
click at [332, 540] on span "[DATE]" at bounding box center [335, 541] width 39 height 14
